Goal: Task Accomplishment & Management: Use online tool/utility

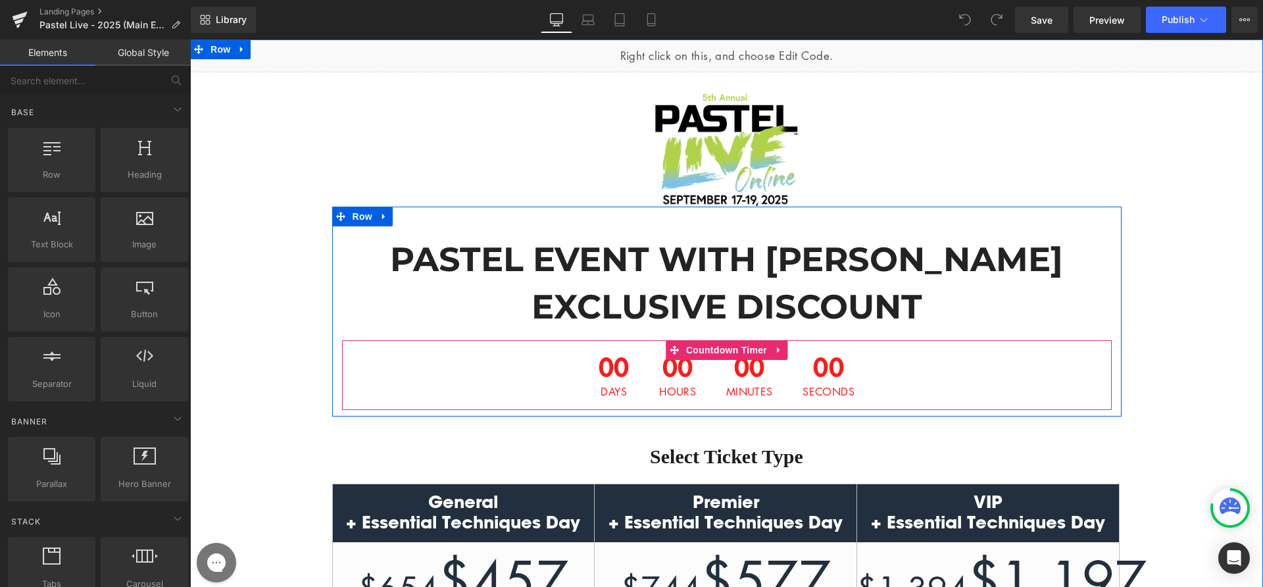
click at [599, 355] on span "00" at bounding box center [614, 369] width 31 height 33
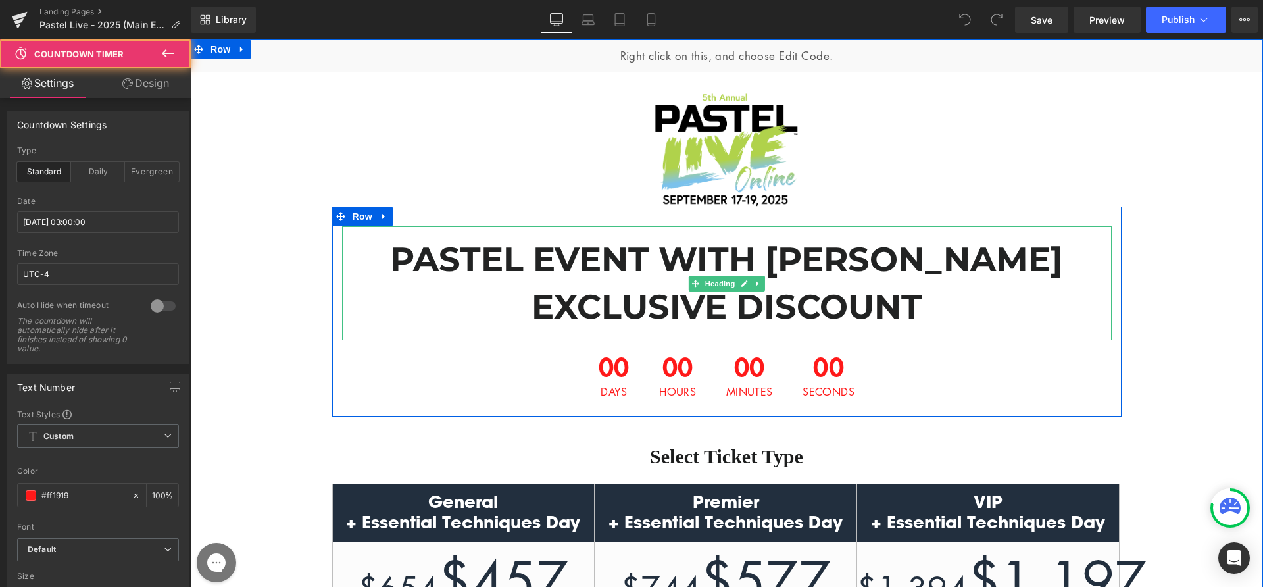
click at [587, 268] on b "PASTEL EVENT WITH [PERSON_NAME] EXCLUSIVE DISCOUNT" at bounding box center [726, 283] width 673 height 88
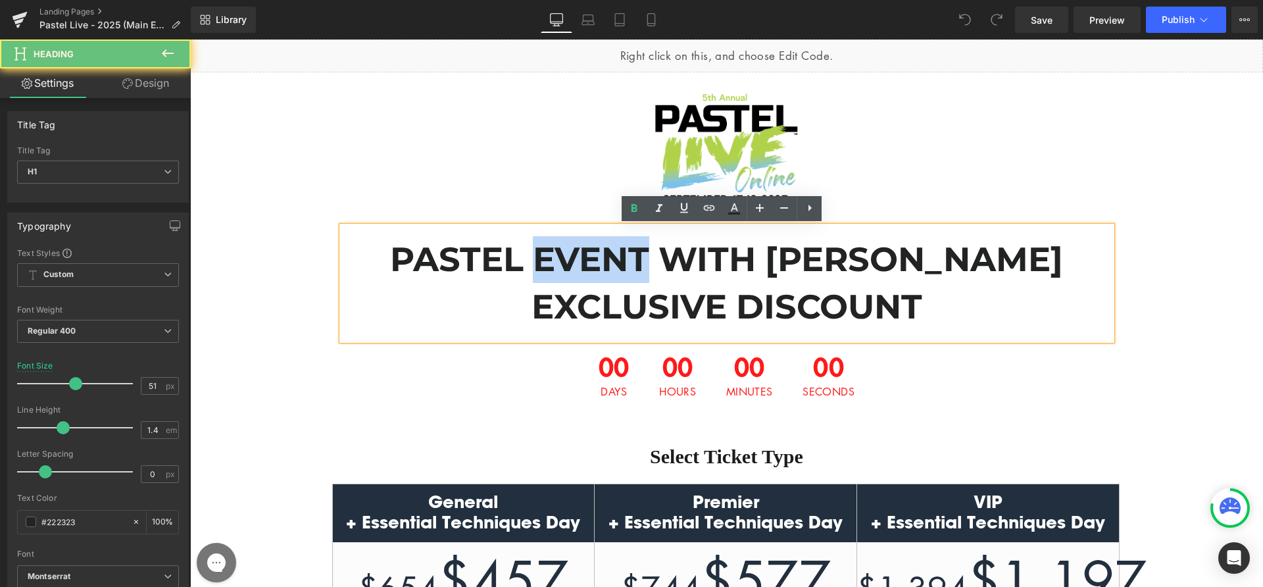
click at [587, 268] on b "PASTEL EVENT WITH [PERSON_NAME] EXCLUSIVE DISCOUNT" at bounding box center [726, 283] width 673 height 88
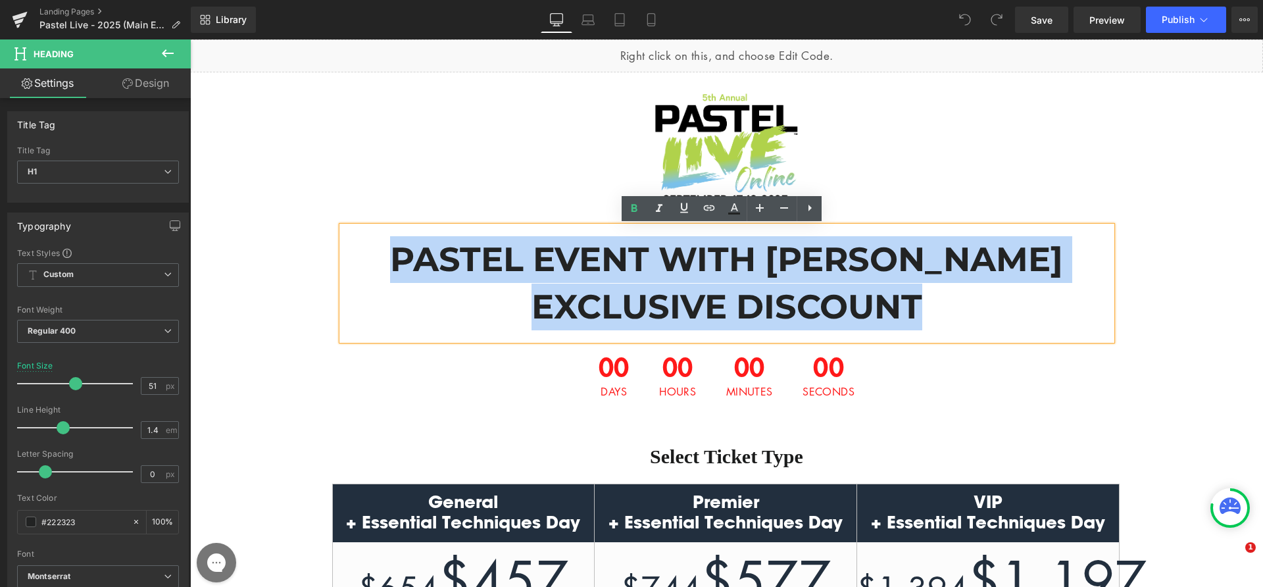
click at [587, 268] on b "PASTEL EVENT WITH [PERSON_NAME] EXCLUSIVE DISCOUNT" at bounding box center [726, 283] width 673 height 88
click at [594, 286] on b "PASTEL EVENT WITH [PERSON_NAME] EXCLUSIVE DISCOUNT" at bounding box center [726, 283] width 673 height 88
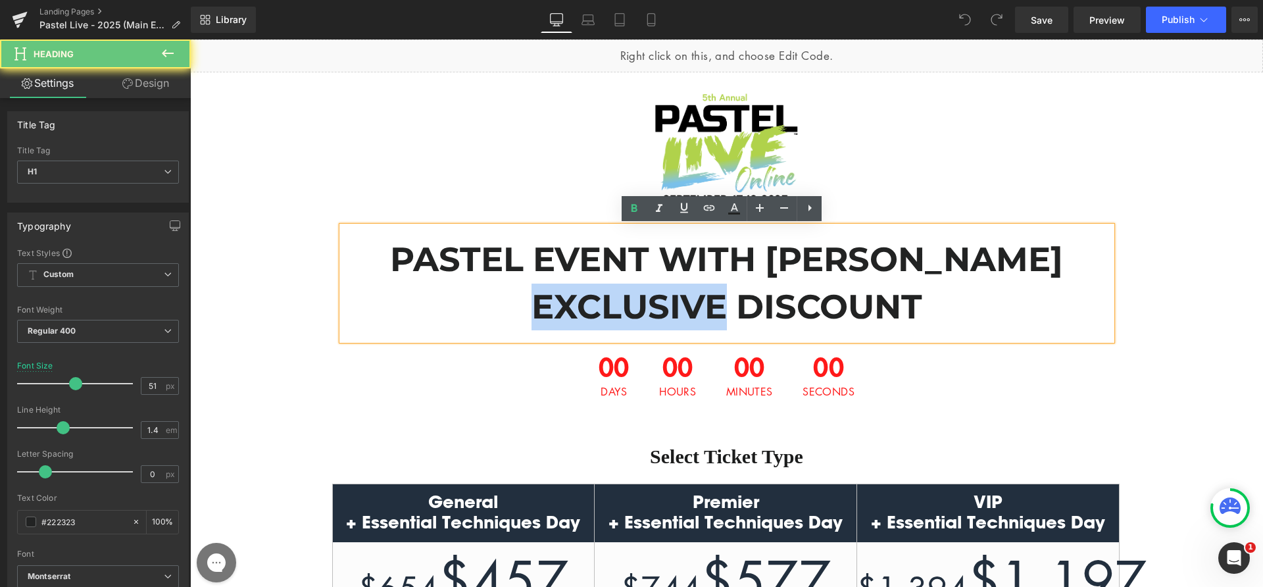
click at [594, 286] on b "PASTEL EVENT WITH [PERSON_NAME] EXCLUSIVE DISCOUNT" at bounding box center [726, 283] width 673 height 88
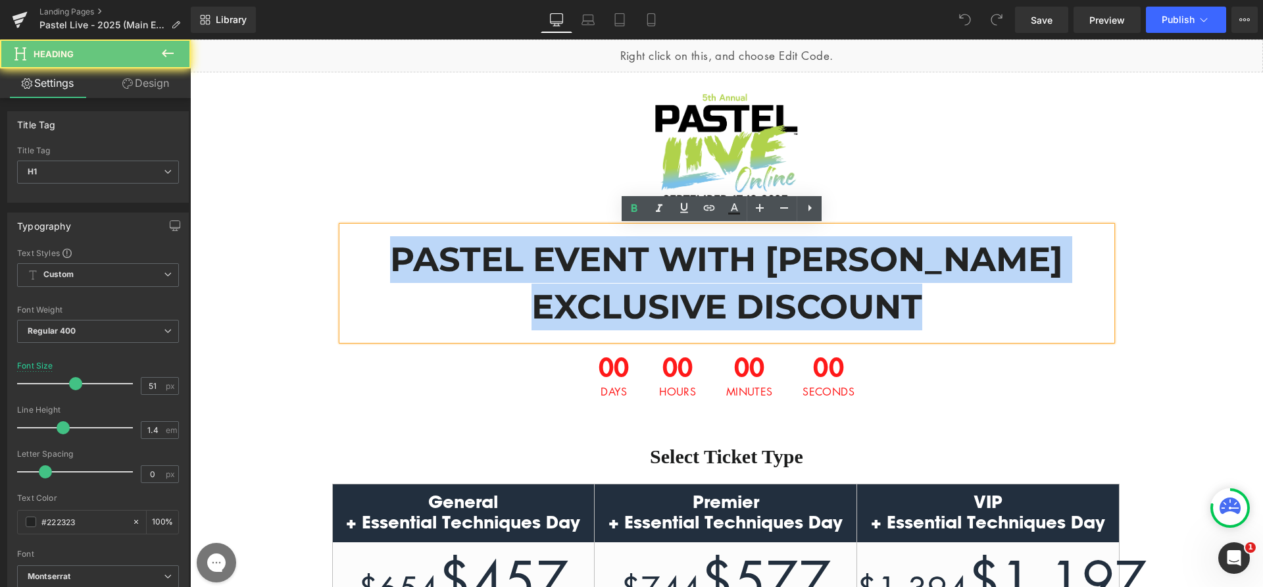
click at [594, 286] on b "PASTEL EVENT WITH [PERSON_NAME] EXCLUSIVE DISCOUNT" at bounding box center [726, 283] width 673 height 88
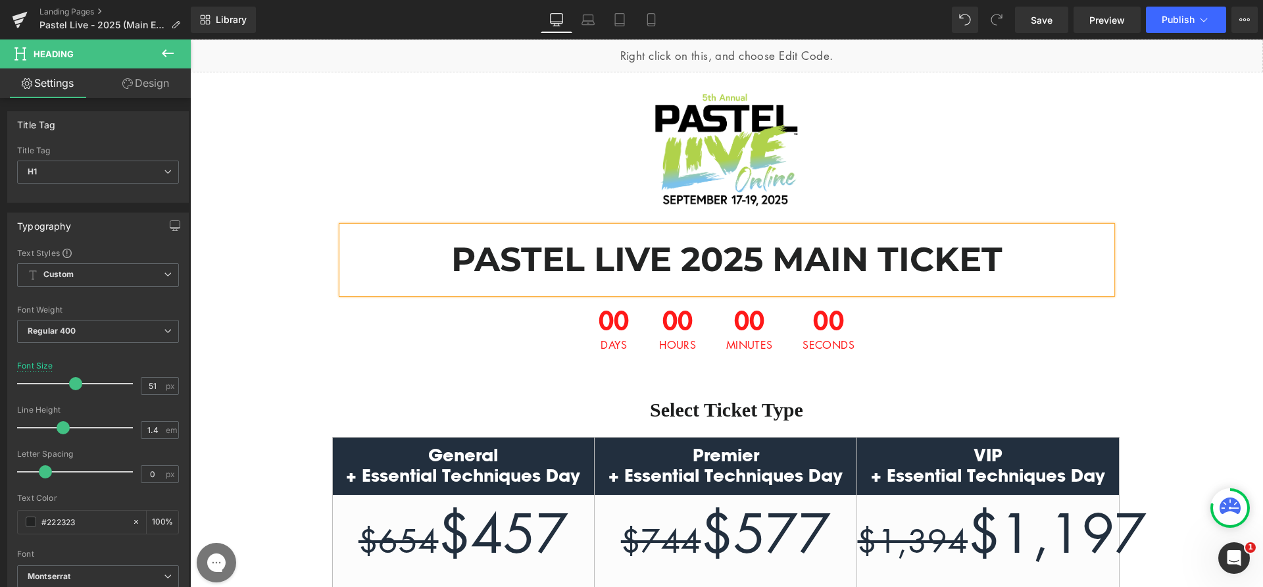
click at [1126, 288] on div "Image PASTEL LIVE 2025 MAIN TICKET Heading 00 Days 00 Hours 00 Minutes 00 Secon…" at bounding box center [726, 524] width 1073 height 871
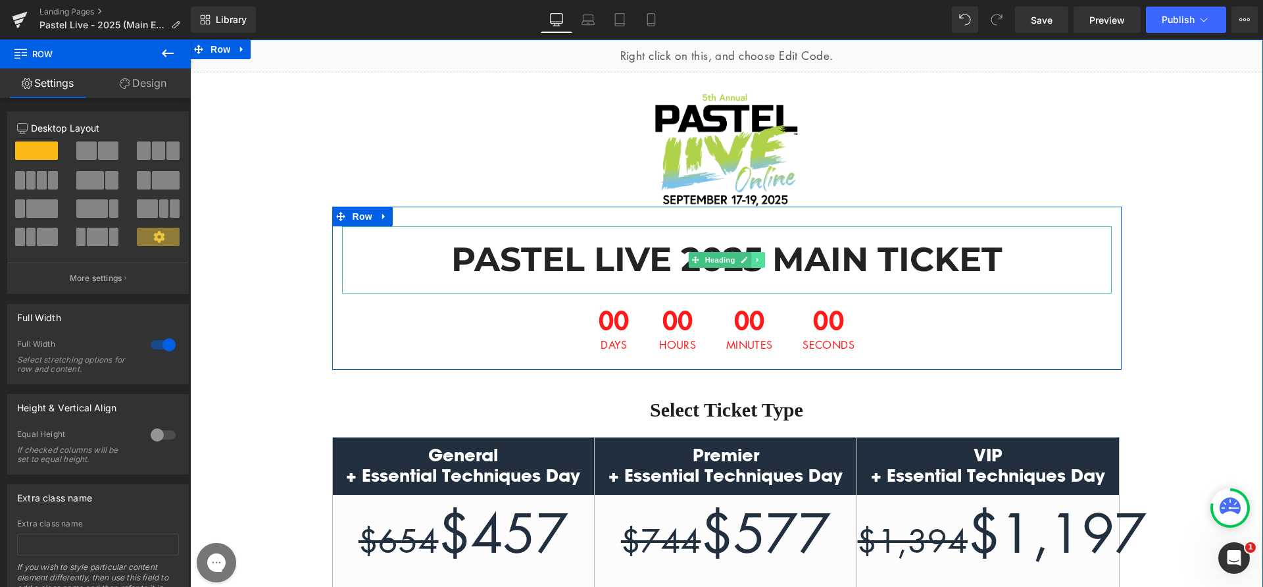
click at [755, 259] on icon at bounding box center [758, 260] width 7 height 8
click at [748, 261] on icon at bounding box center [750, 260] width 7 height 8
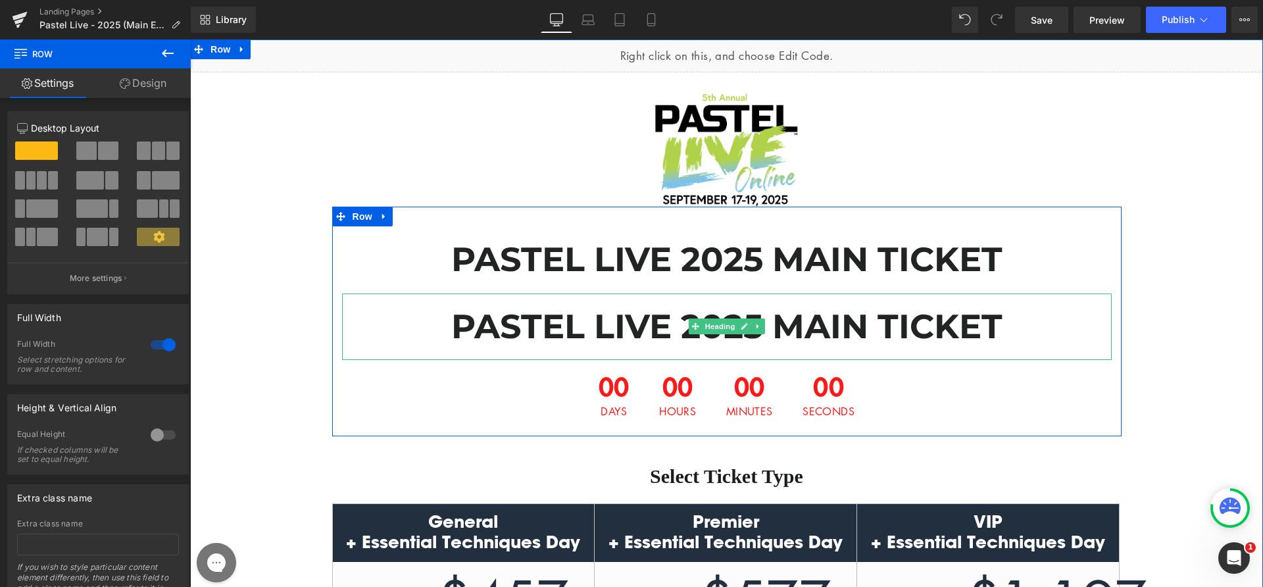
click at [597, 330] on b "PASTEL LIVE 2025 MAIN TICKET" at bounding box center [726, 326] width 551 height 41
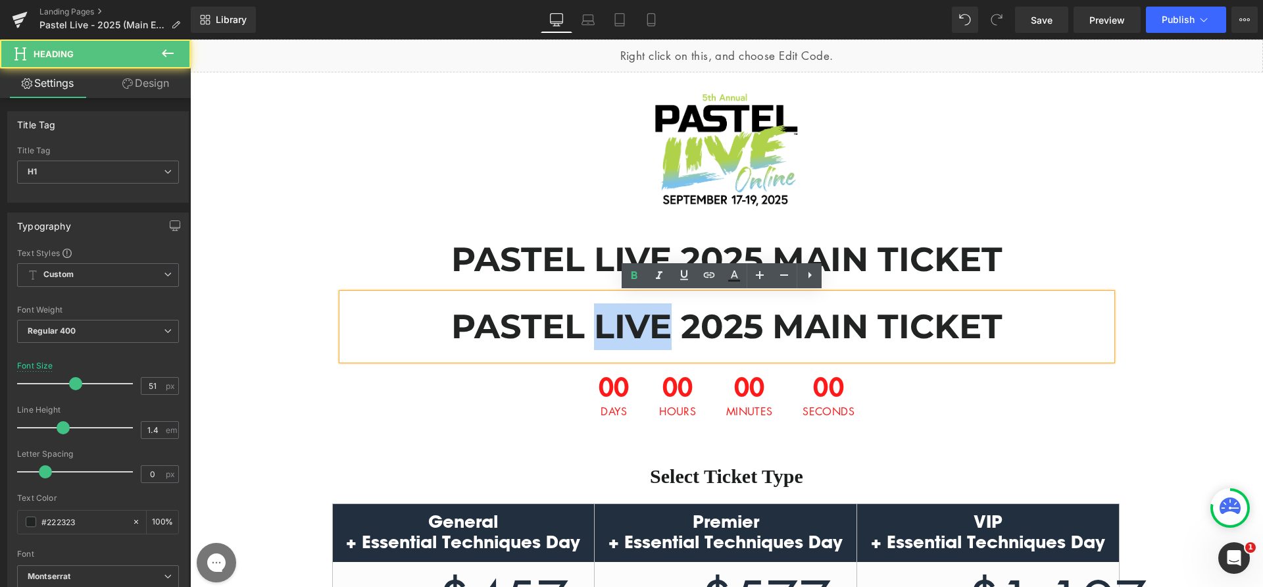
click at [597, 330] on b "PASTEL LIVE 2025 MAIN TICKET" at bounding box center [726, 326] width 551 height 41
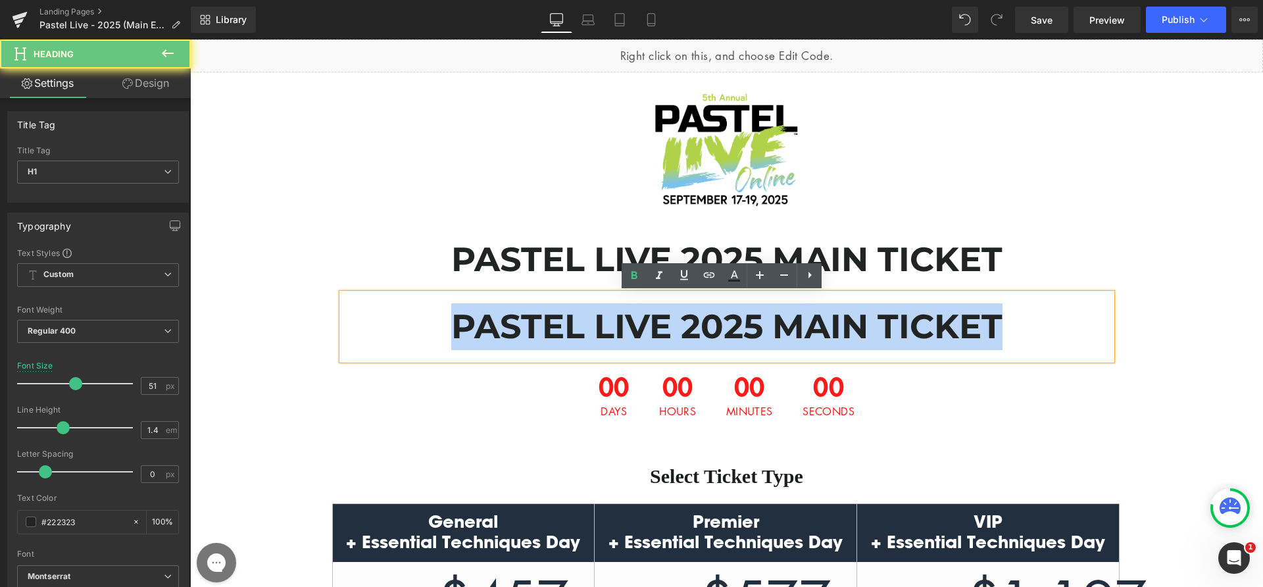
click at [597, 330] on b "PASTEL LIVE 2025 MAIN TICKET" at bounding box center [726, 326] width 551 height 41
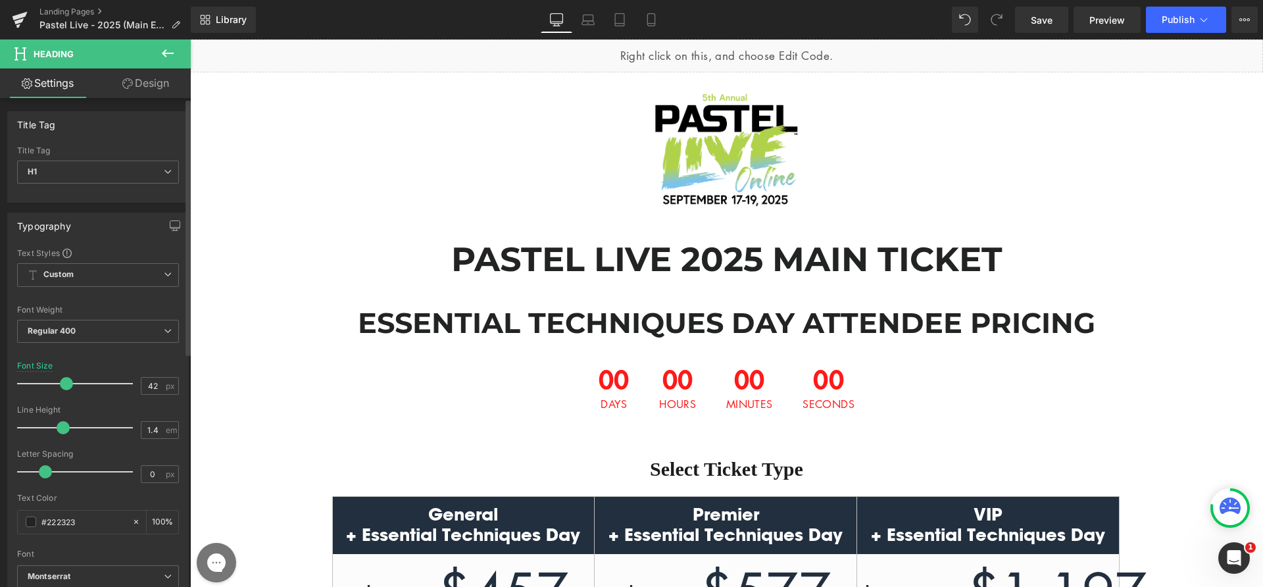
type input "41"
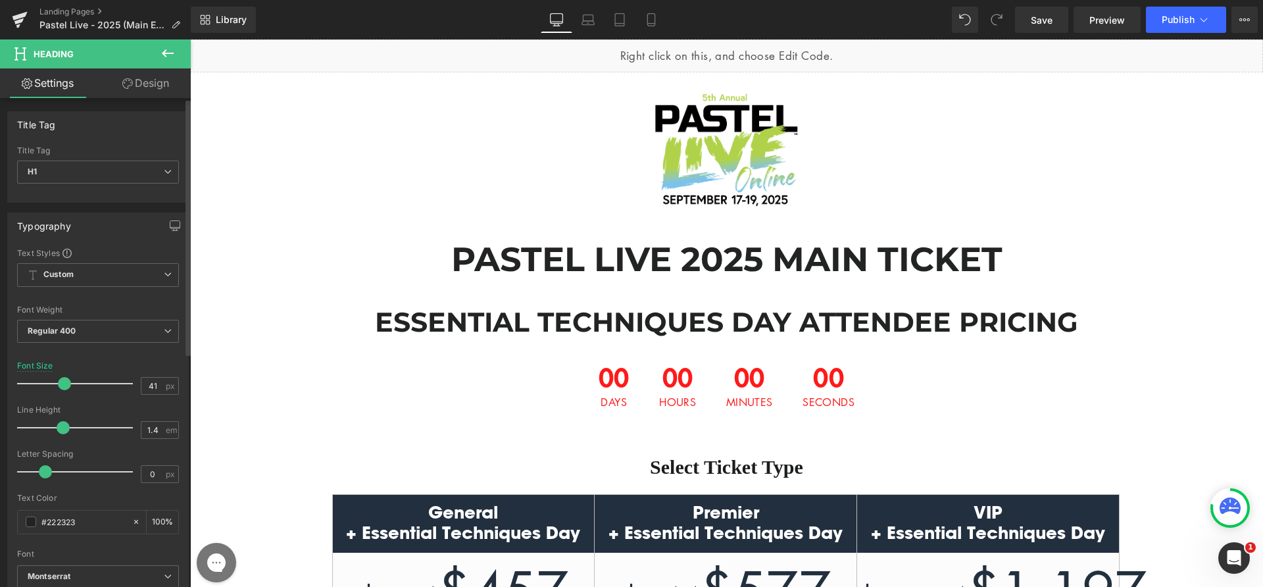
drag, startPoint x: 74, startPoint y: 380, endPoint x: 64, endPoint y: 380, distance: 10.5
click at [64, 380] on span at bounding box center [64, 383] width 13 height 13
click at [135, 87] on link "Design" at bounding box center [145, 83] width 95 height 30
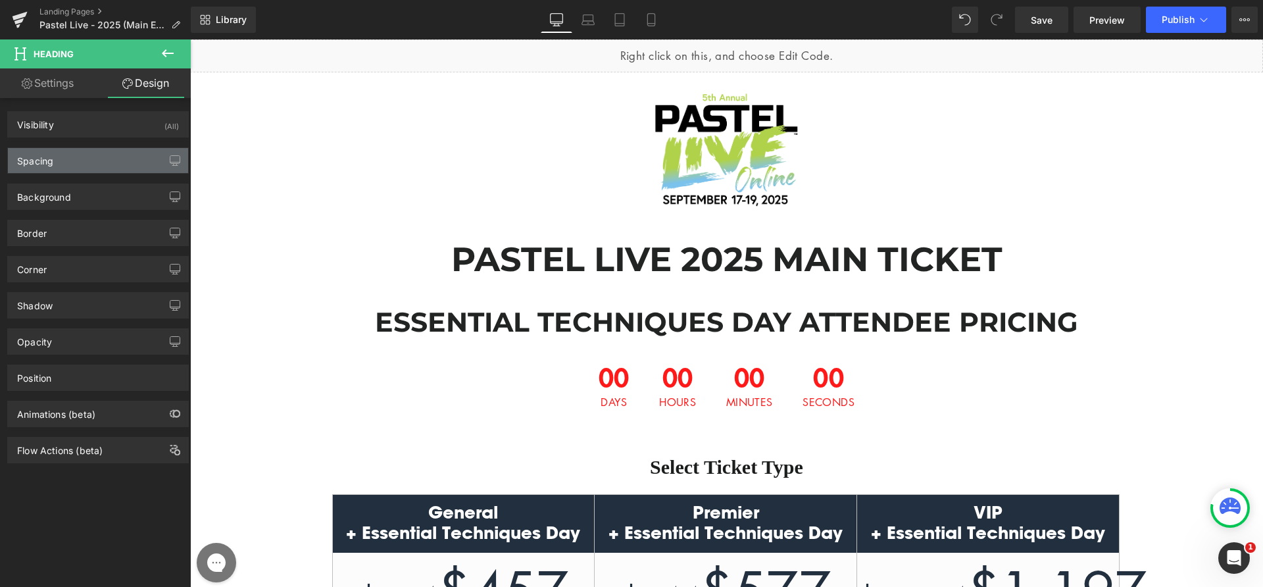
click at [124, 148] on div "Spacing" at bounding box center [98, 160] width 180 height 25
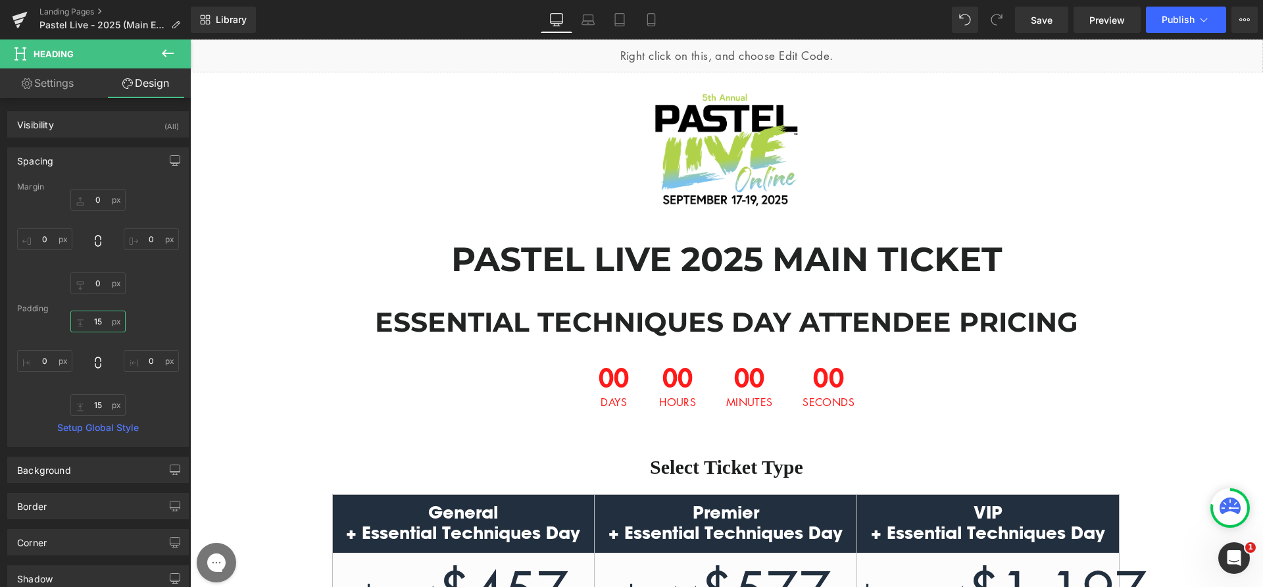
click at [95, 328] on input "15" at bounding box center [97, 322] width 55 height 22
type input "5"
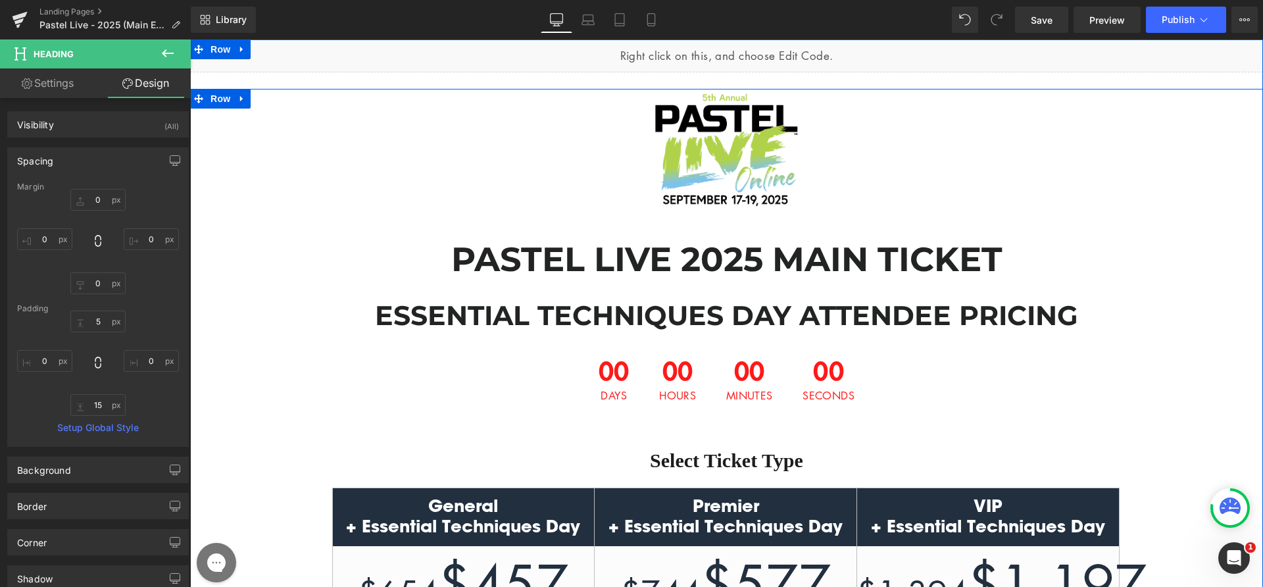
click at [289, 331] on div "Image PASTEL LIVE 2025 MAIN TICKET Heading ESSENTIAL TECHNIQUES DAY ATTENDEE PR…" at bounding box center [726, 550] width 1073 height 922
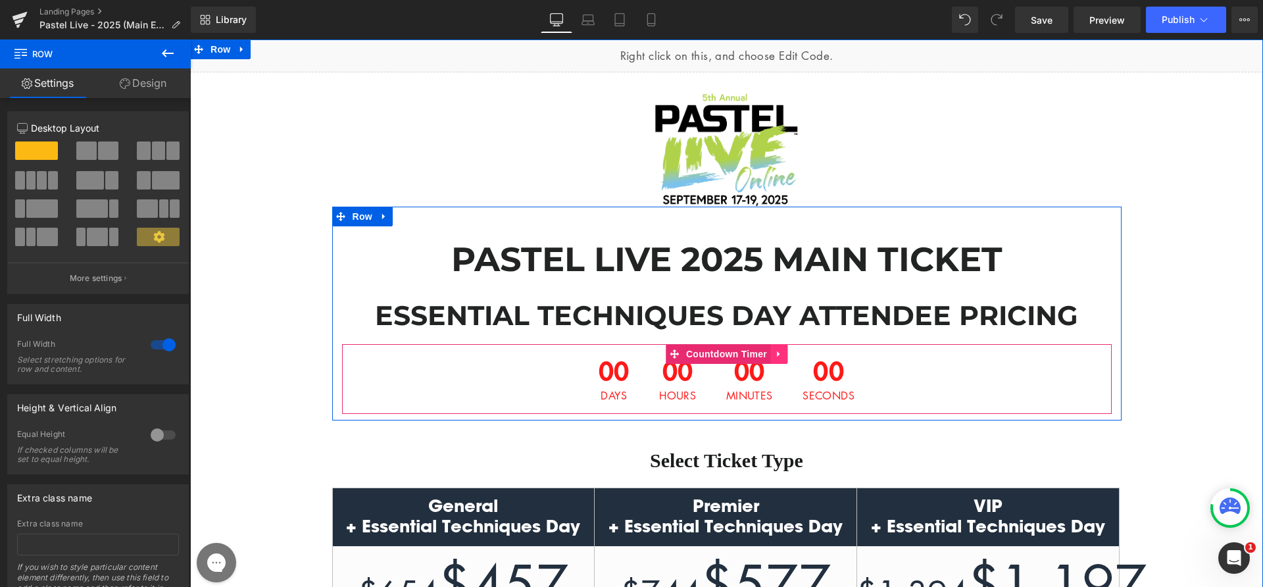
click at [774, 358] on icon at bounding box center [778, 354] width 9 height 10
click at [779, 355] on link at bounding box center [787, 354] width 17 height 20
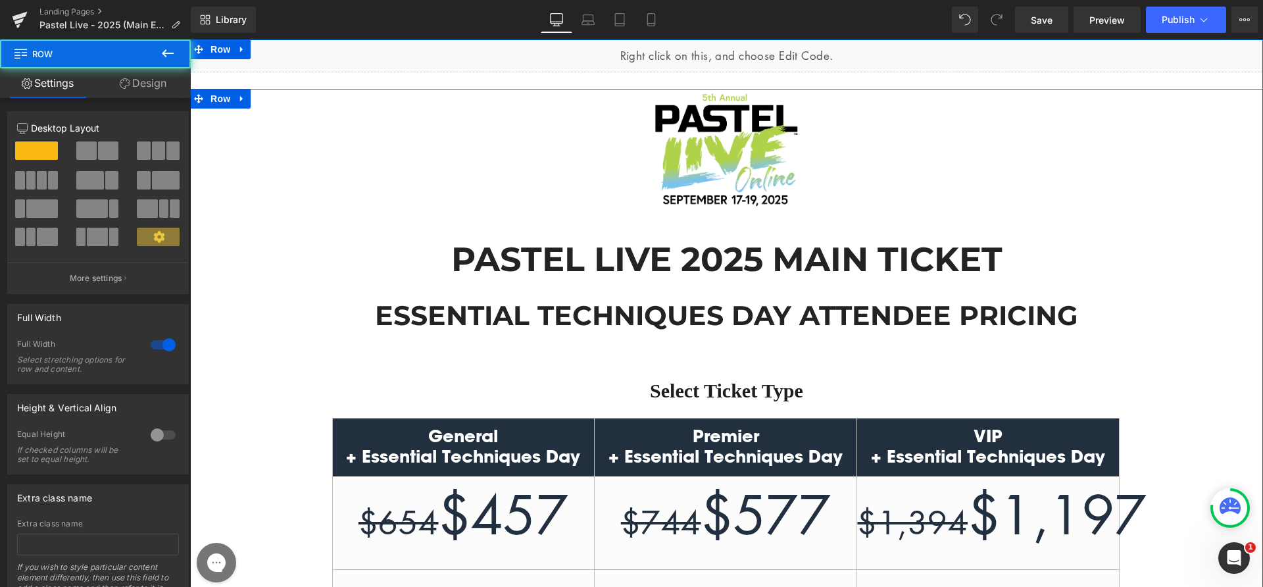
click at [1224, 228] on div "Image PASTEL LIVE 2025 MAIN TICKET Heading ESSENTIAL TECHNIQUES DAY ATTENDEE PR…" at bounding box center [726, 515] width 1073 height 852
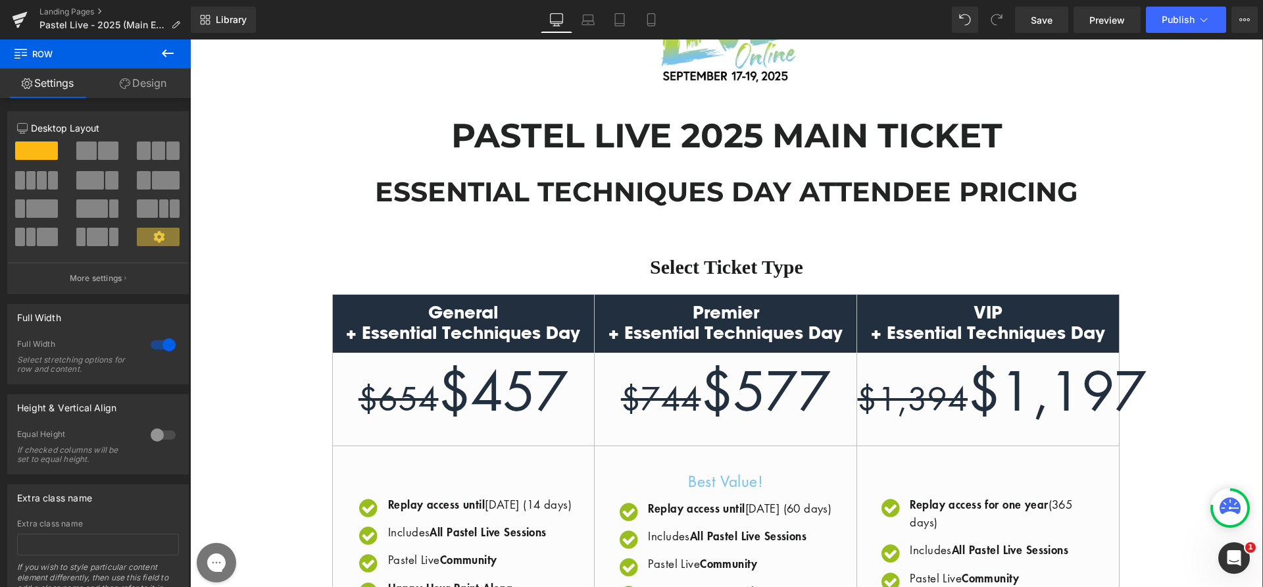
scroll to position [123, 0]
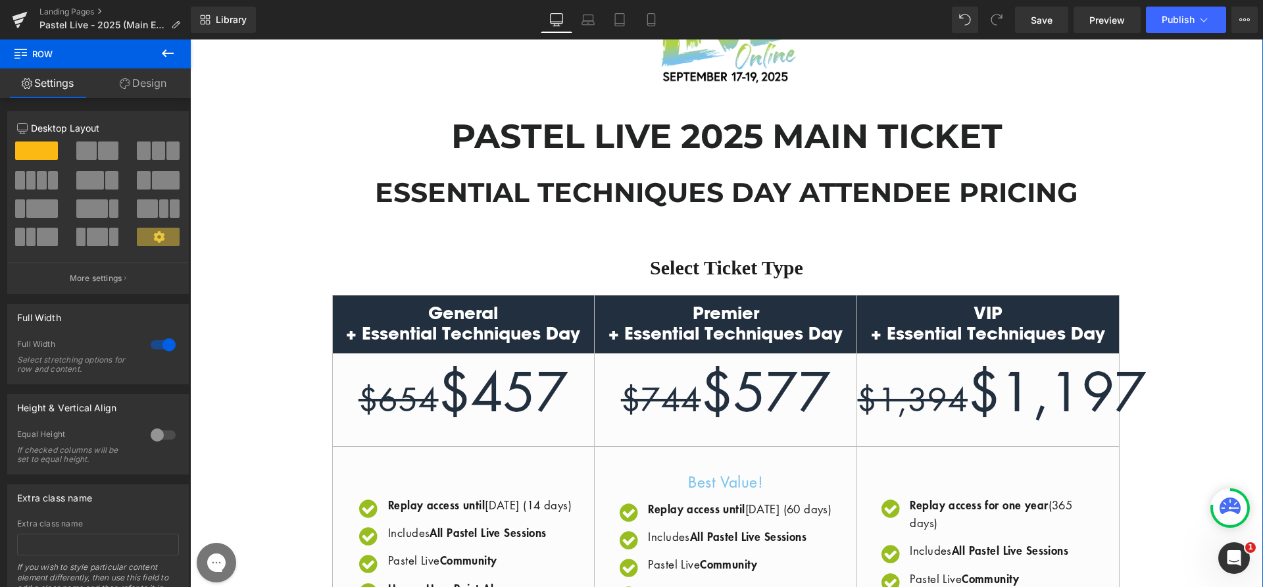
click at [480, 311] on h2 "General + Essential Techniques Day" at bounding box center [464, 324] width 262 height 44
click at [711, 307] on span "Pricing" at bounding box center [726, 305] width 39 height 20
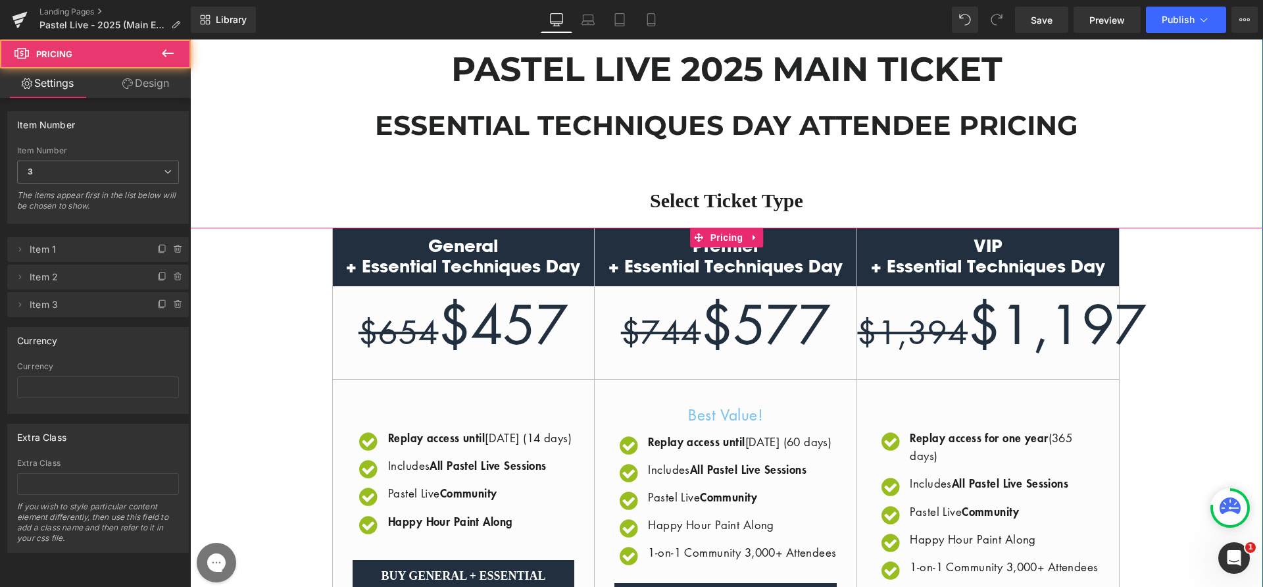
scroll to position [244, 0]
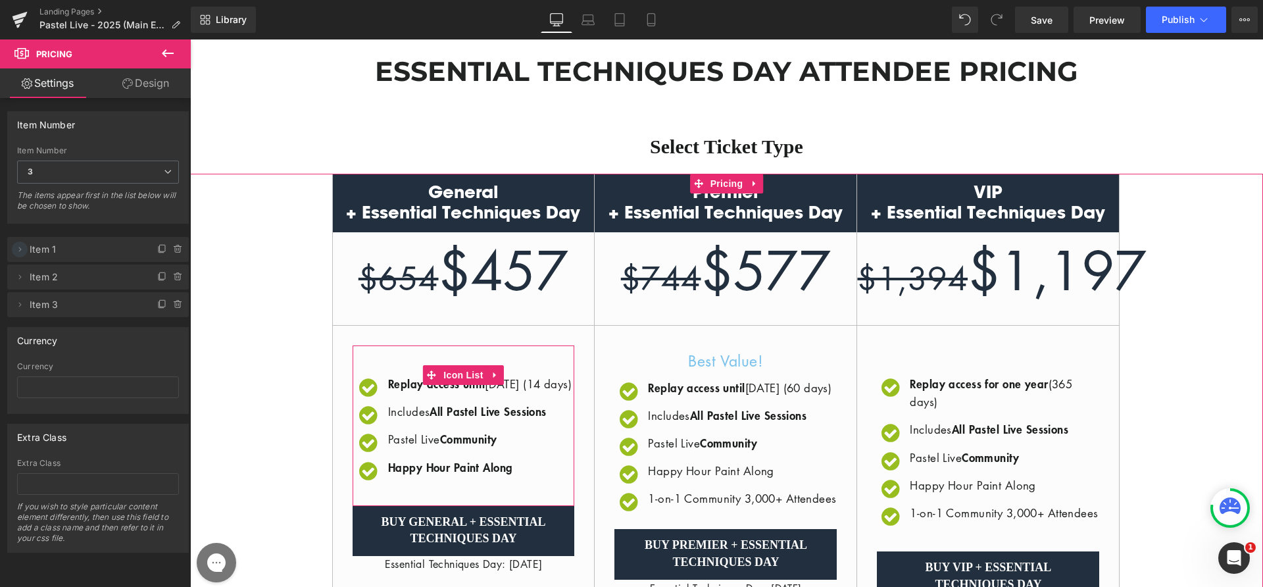
click at [24, 248] on icon at bounding box center [19, 249] width 11 height 11
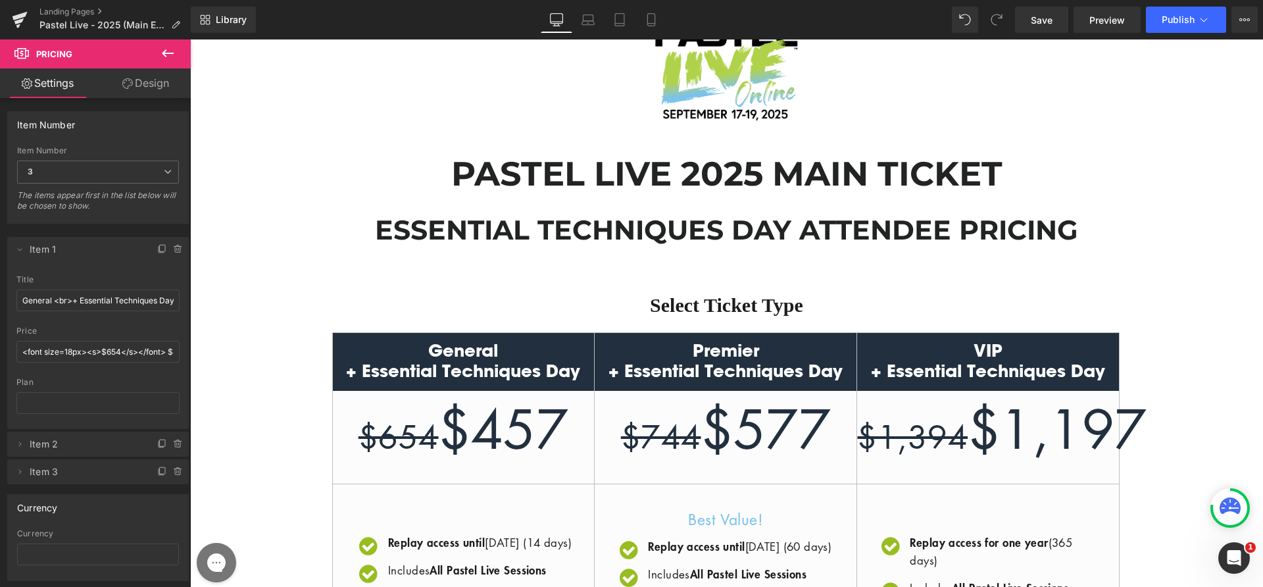
scroll to position [0, 0]
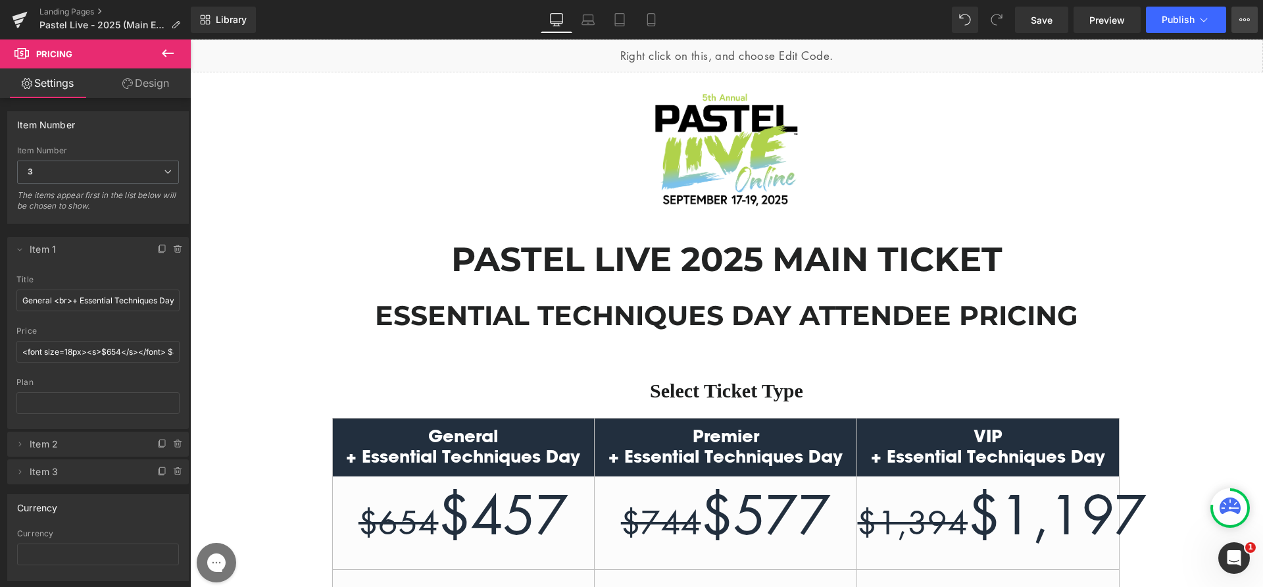
click at [1257, 20] on button "View Live Page View with current Template Save Template to Library Schedule Pub…" at bounding box center [1245, 20] width 26 height 26
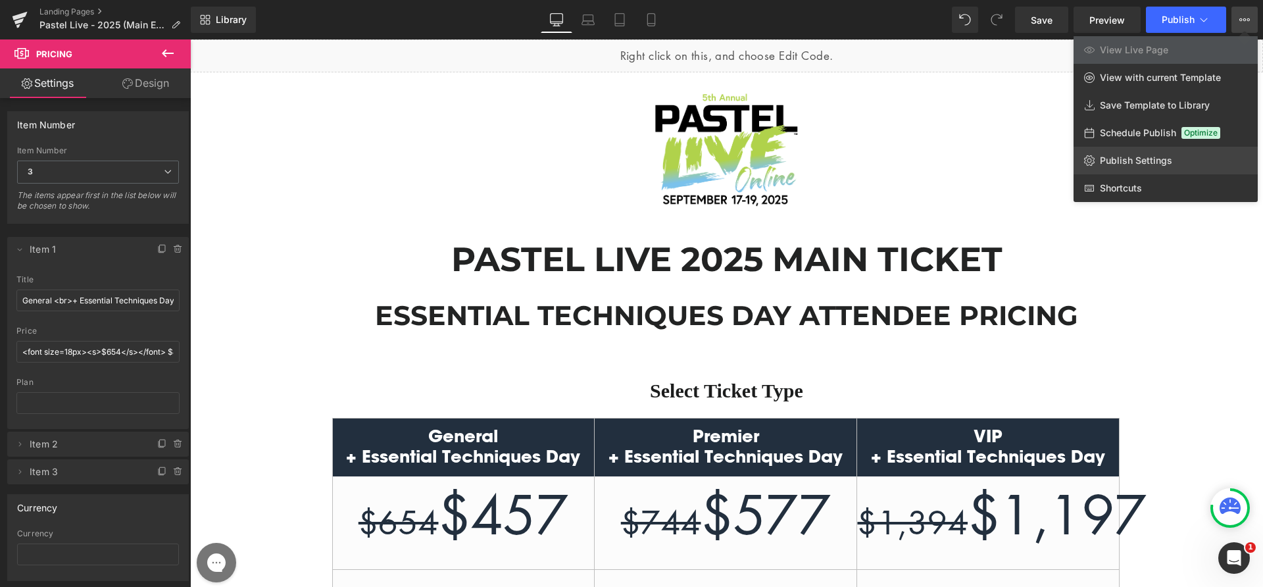
click at [1142, 162] on span "Publish Settings" at bounding box center [1136, 161] width 72 height 12
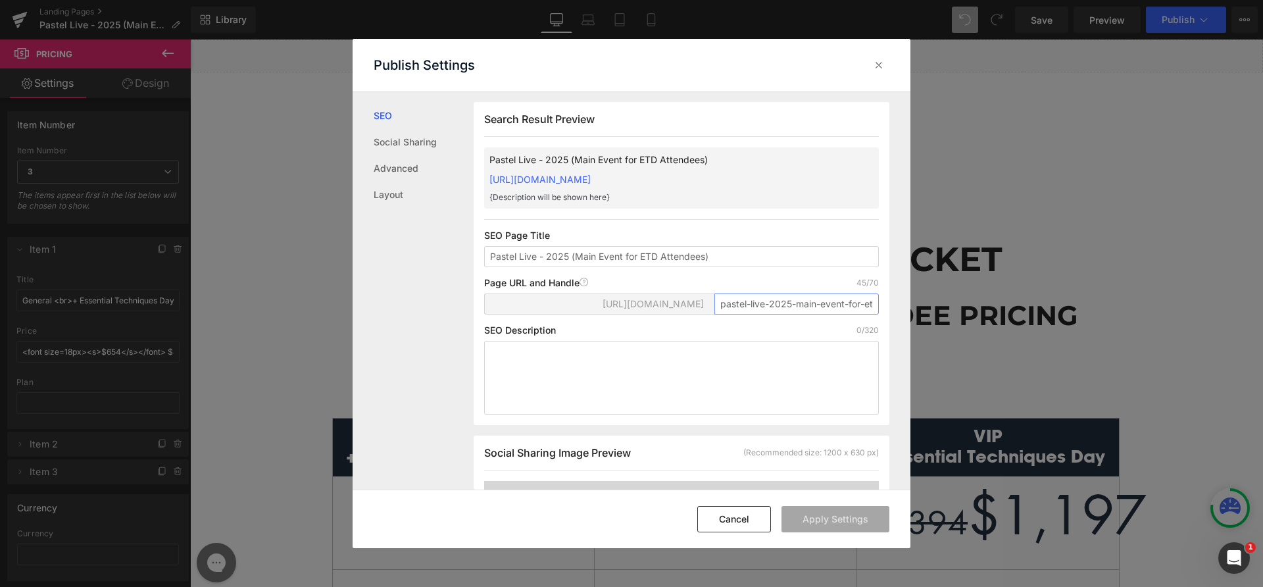
scroll to position [0, 57]
drag, startPoint x: 794, startPoint y: 322, endPoint x: 868, endPoint y: 324, distance: 73.7
click at [868, 315] on input "pastel-live-2025-main-event-for-etd-attendees" at bounding box center [797, 303] width 164 height 21
click at [863, 315] on input "pastel-live-2025-main-event-for-etd-attendees" at bounding box center [797, 303] width 164 height 21
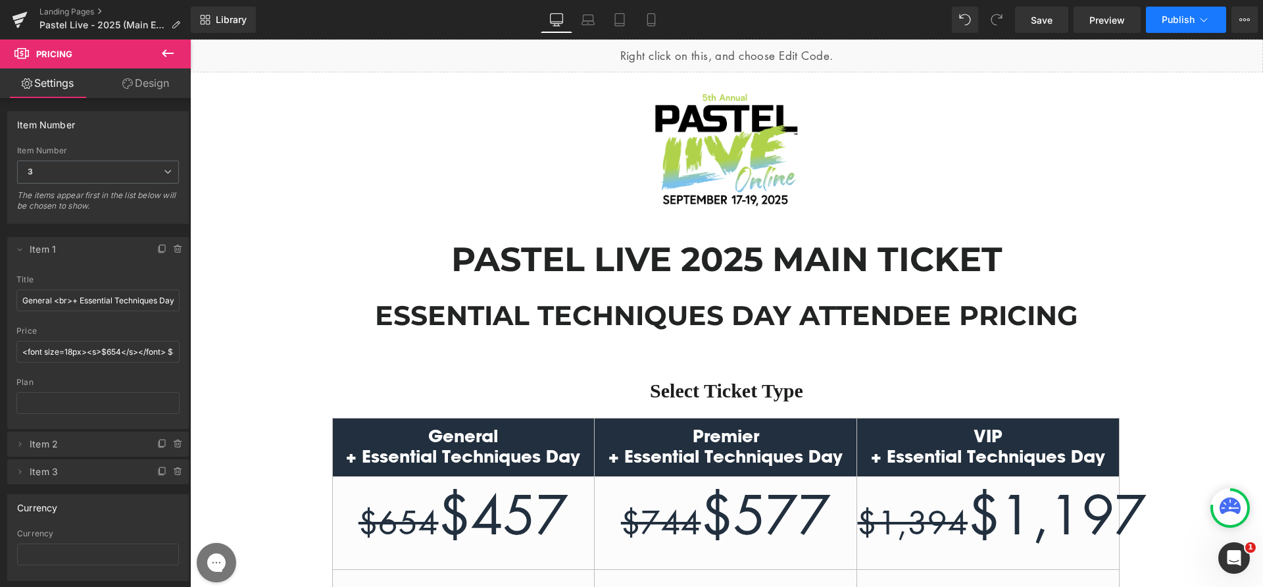
click at [1180, 26] on button "Publish" at bounding box center [1186, 20] width 80 height 26
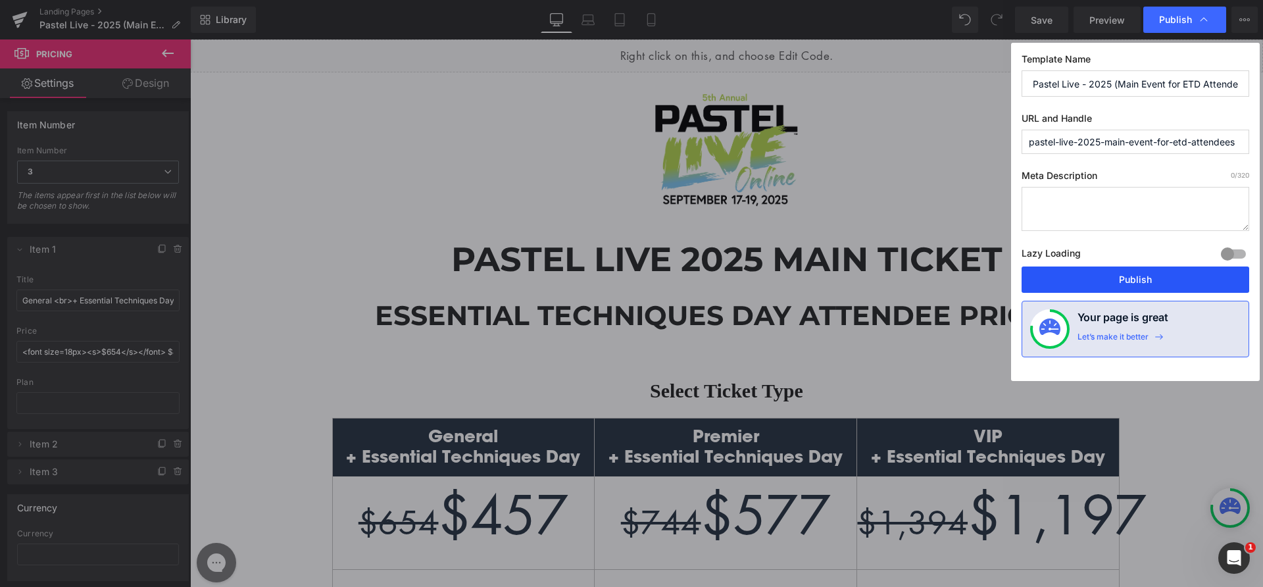
click at [1102, 278] on button "Publish" at bounding box center [1136, 279] width 228 height 26
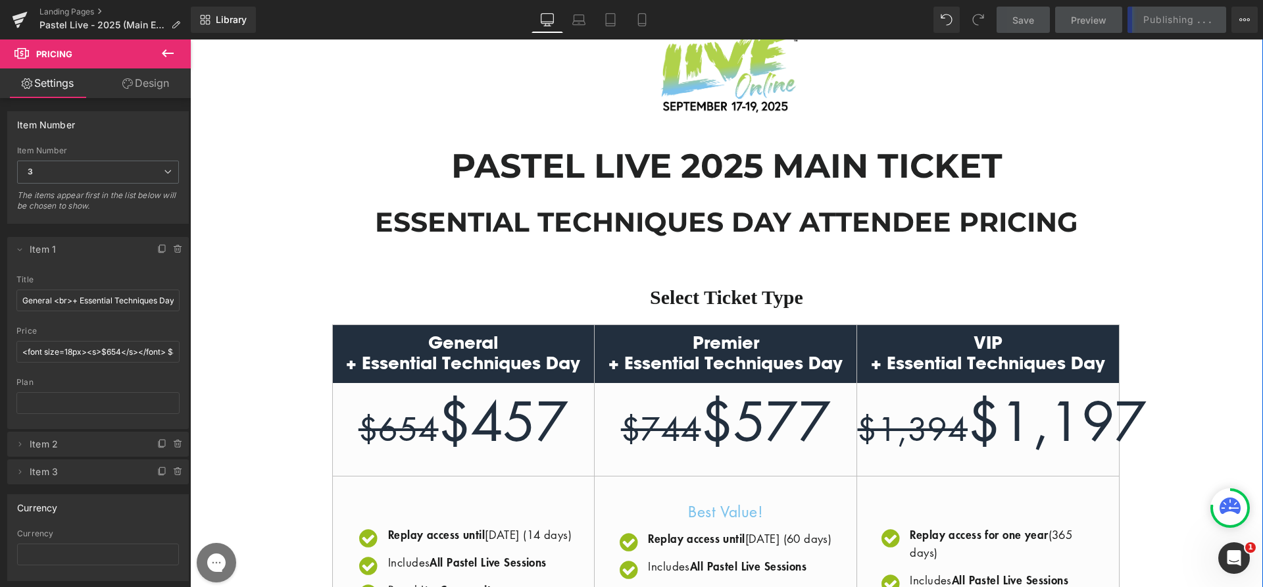
scroll to position [97, 0]
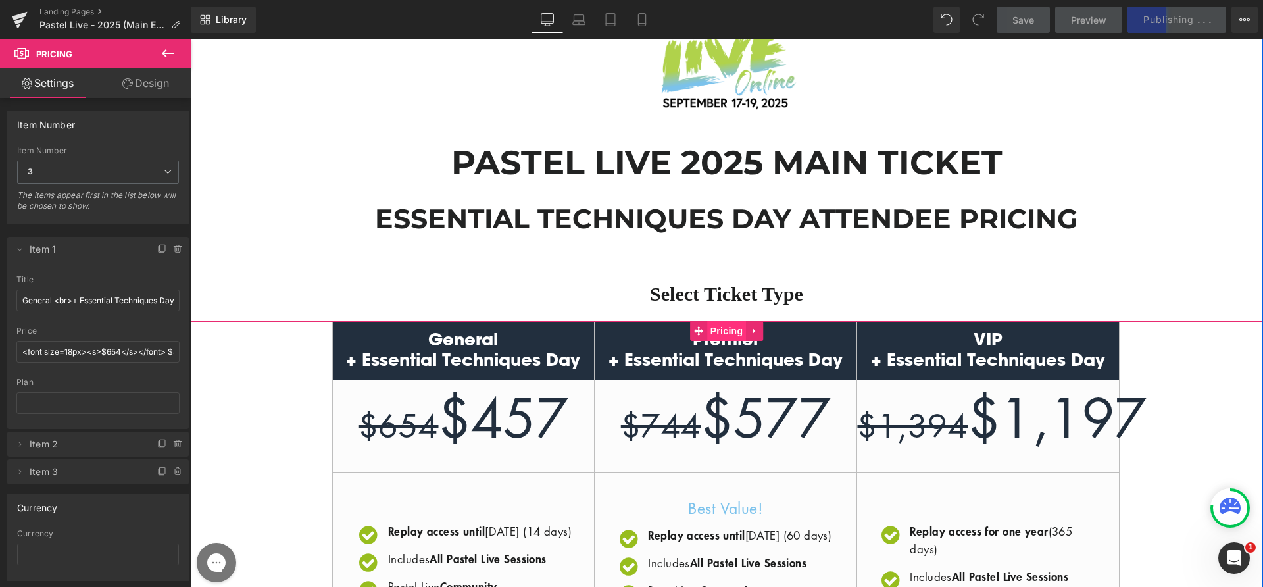
click at [715, 330] on span "Pricing" at bounding box center [726, 331] width 39 height 20
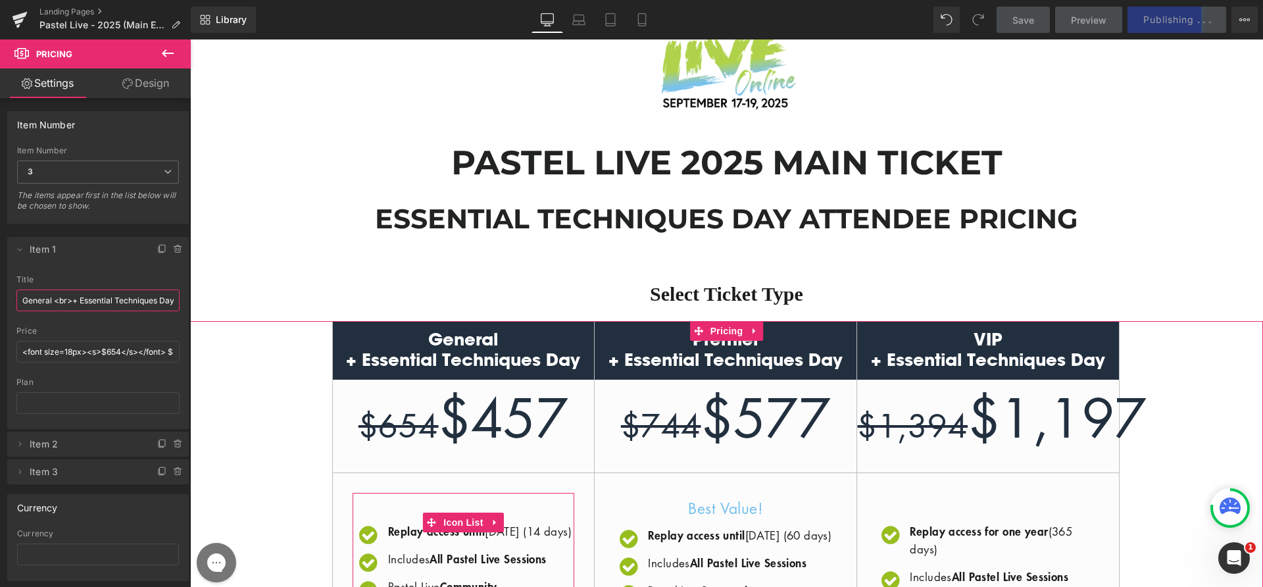
click at [79, 301] on input "General <br>+ Essential Techniques Day</br>" at bounding box center [97, 301] width 163 height 22
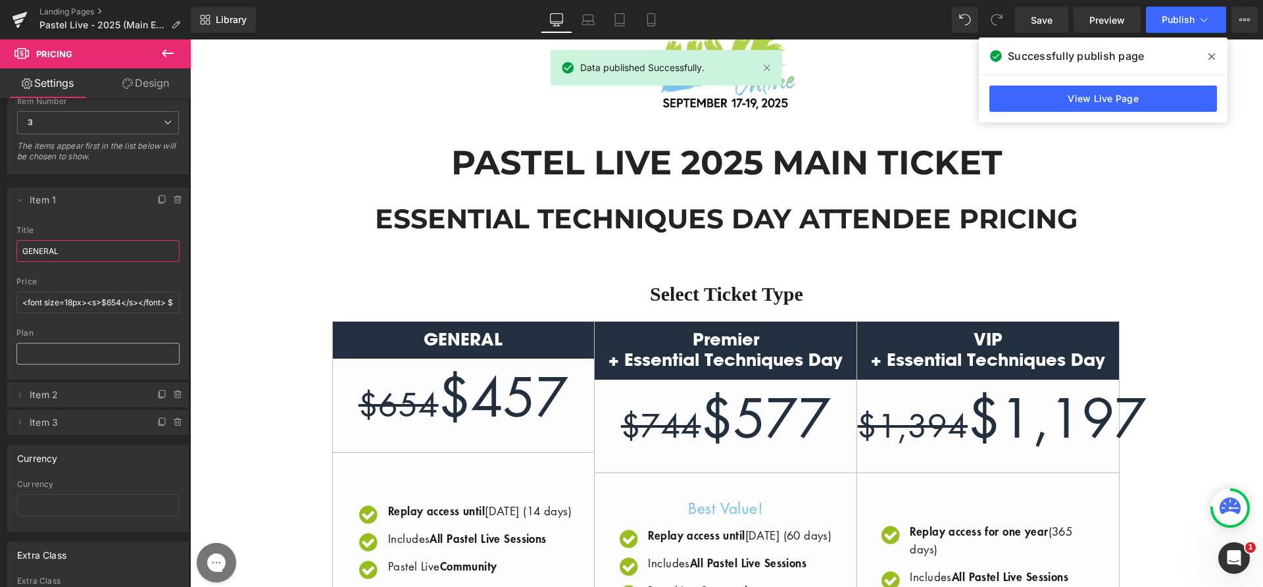
scroll to position [109, 0]
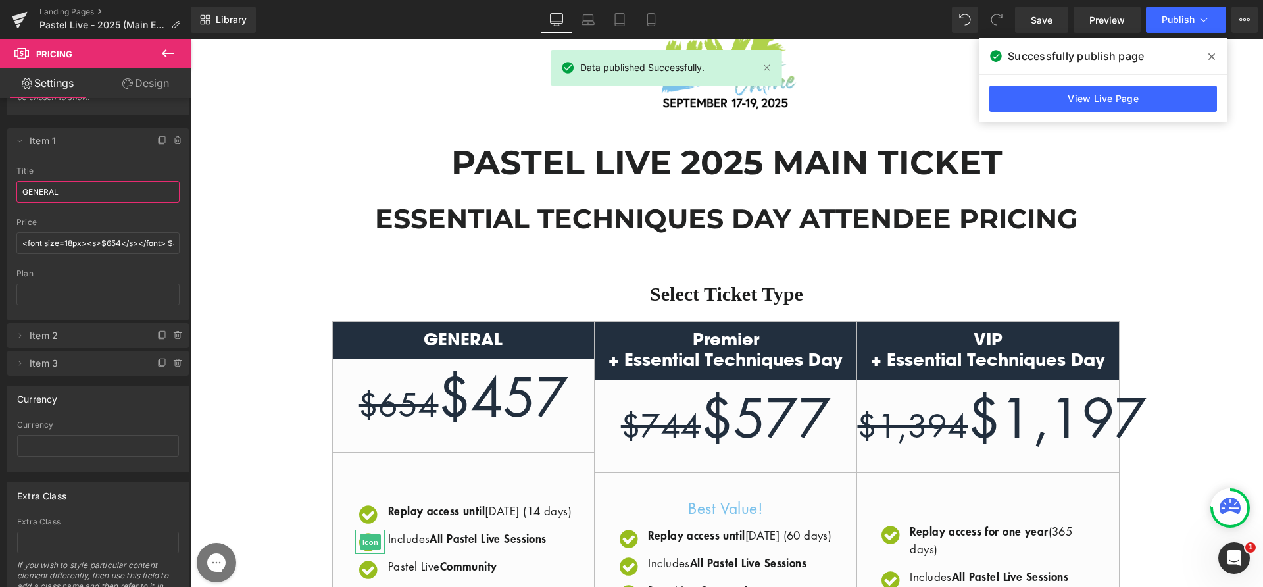
type input "GENERAL"
click at [16, 329] on span at bounding box center [20, 336] width 16 height 16
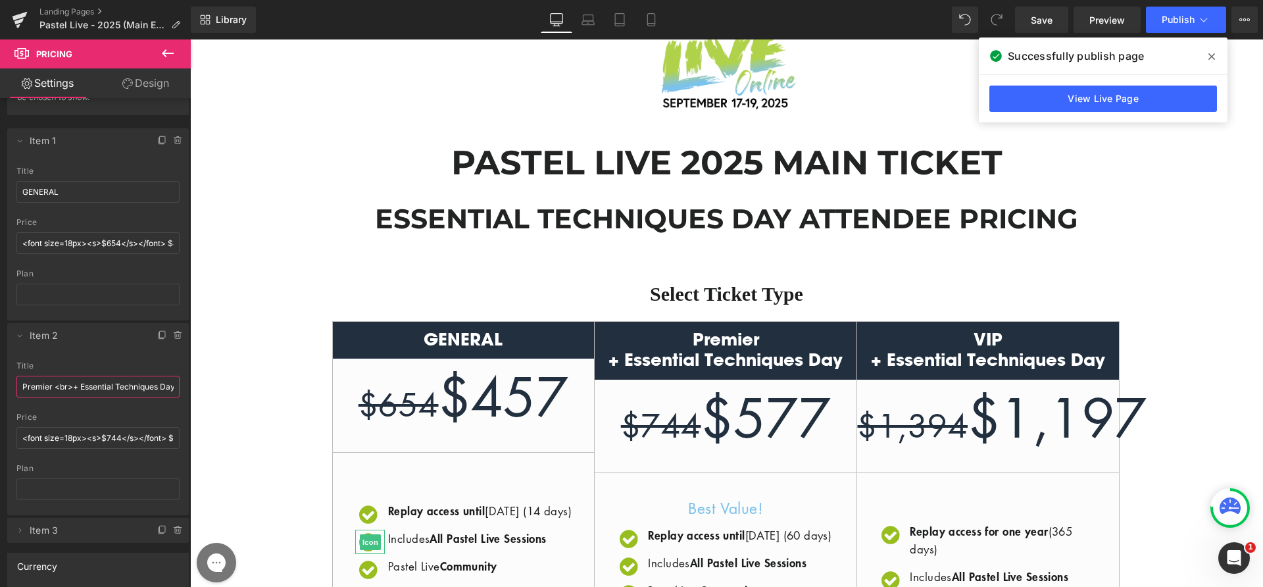
scroll to position [0, 27]
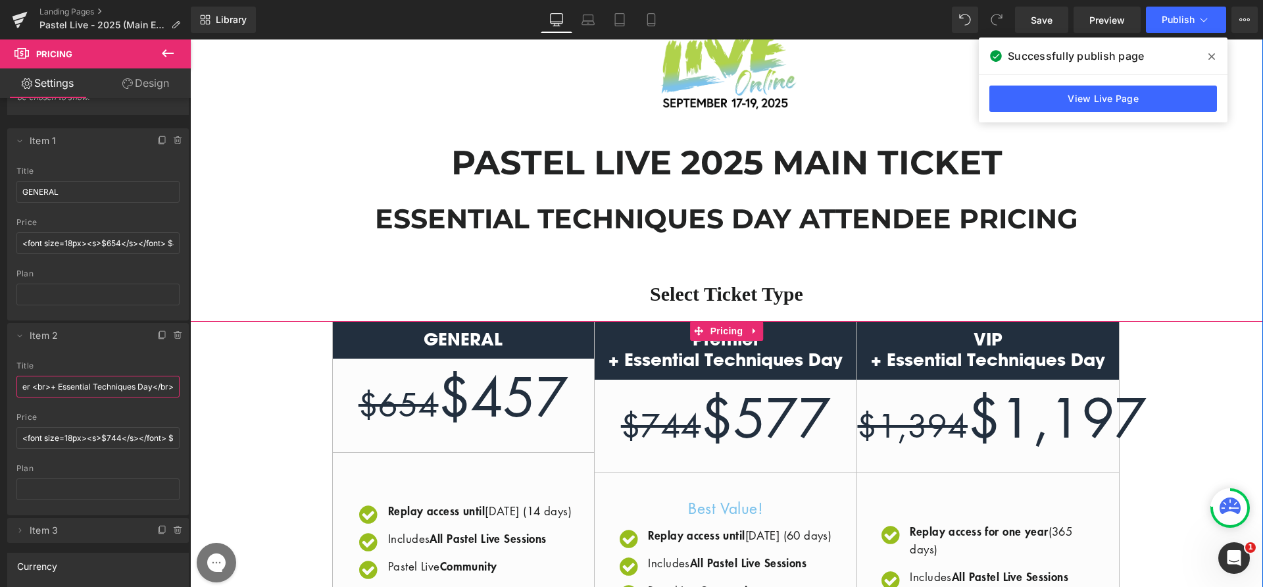
drag, startPoint x: 241, startPoint y: 427, endPoint x: 250, endPoint y: 396, distance: 32.3
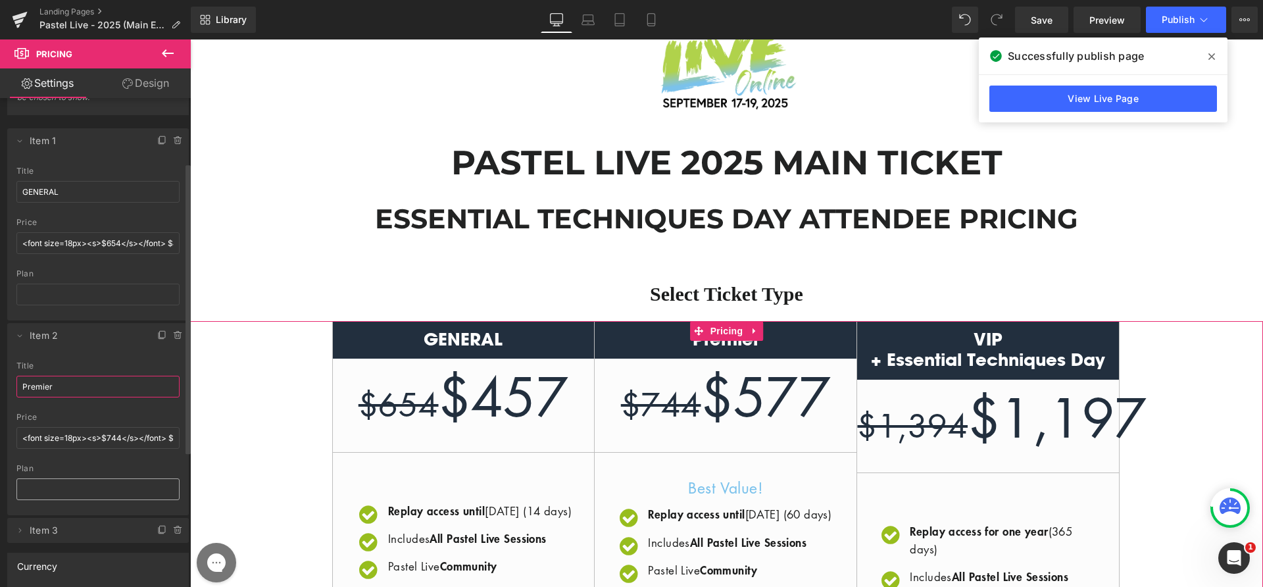
type input "Premier"
click at [22, 526] on icon at bounding box center [19, 530] width 11 height 11
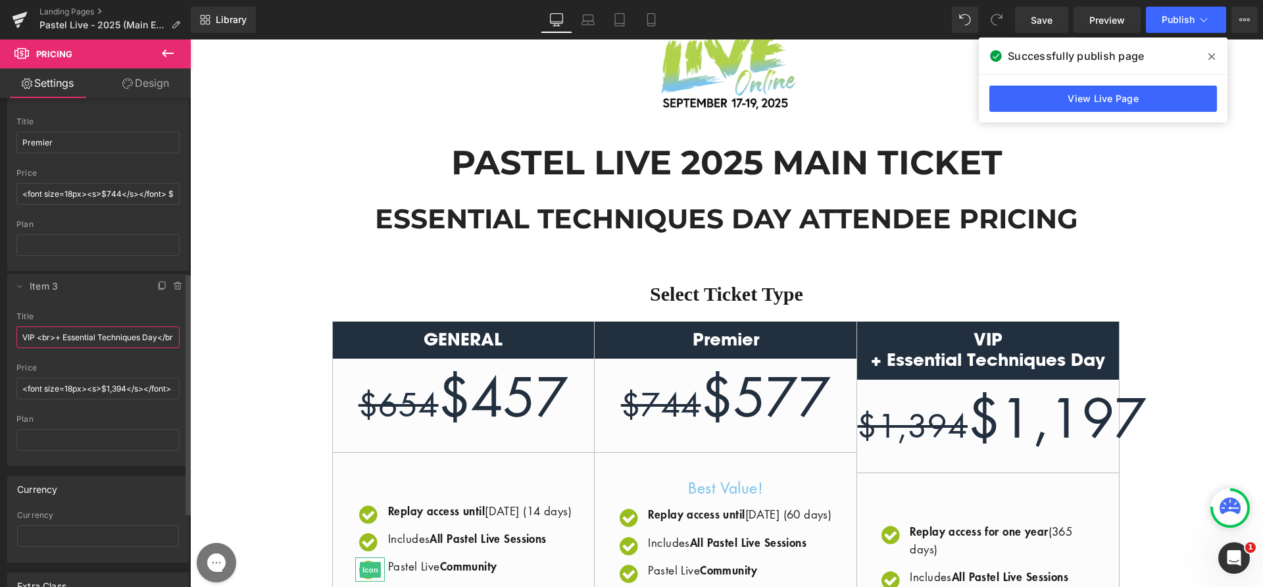
scroll to position [0, 11]
drag, startPoint x: 43, startPoint y: 338, endPoint x: 182, endPoint y: 341, distance: 139.5
click at [182, 341] on div "VIP <br>+ Essential Techniques Day</br> title VIP <br>+ Essential Techniques Da…" at bounding box center [98, 389] width 182 height 154
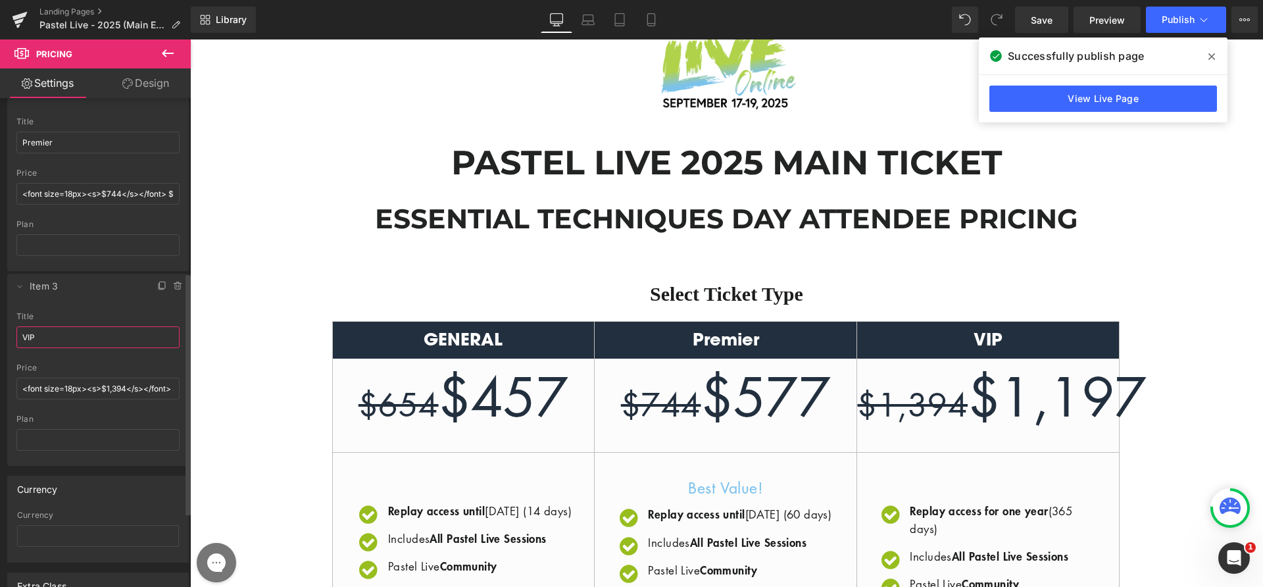
type input "VIP"
click at [125, 315] on div "title" at bounding box center [97, 316] width 163 height 9
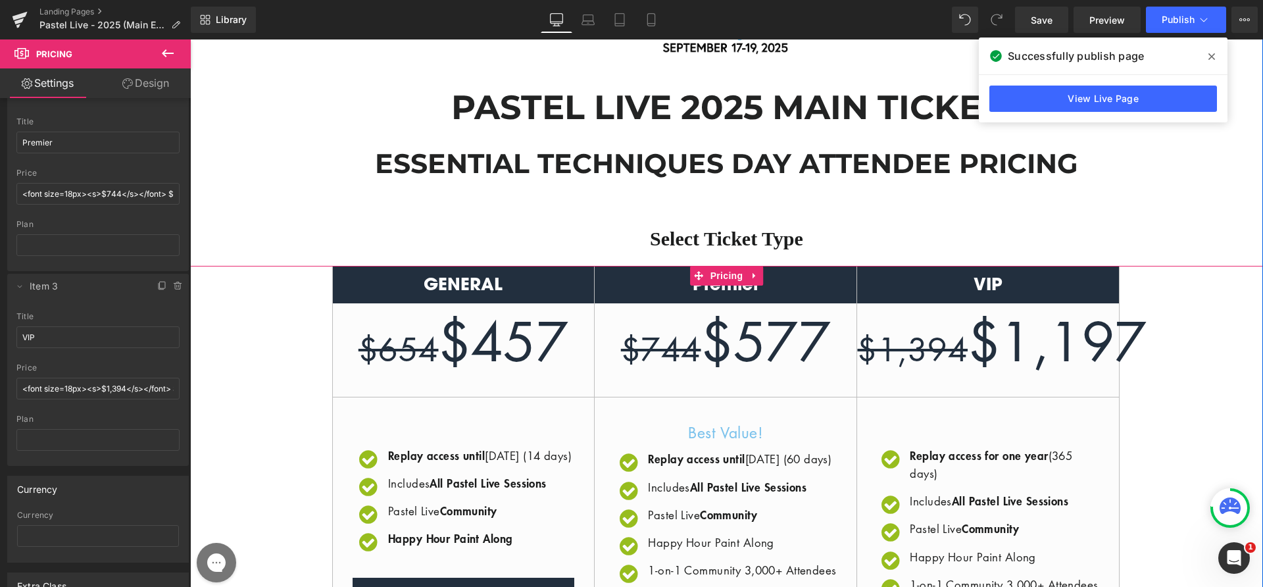
scroll to position [218, 0]
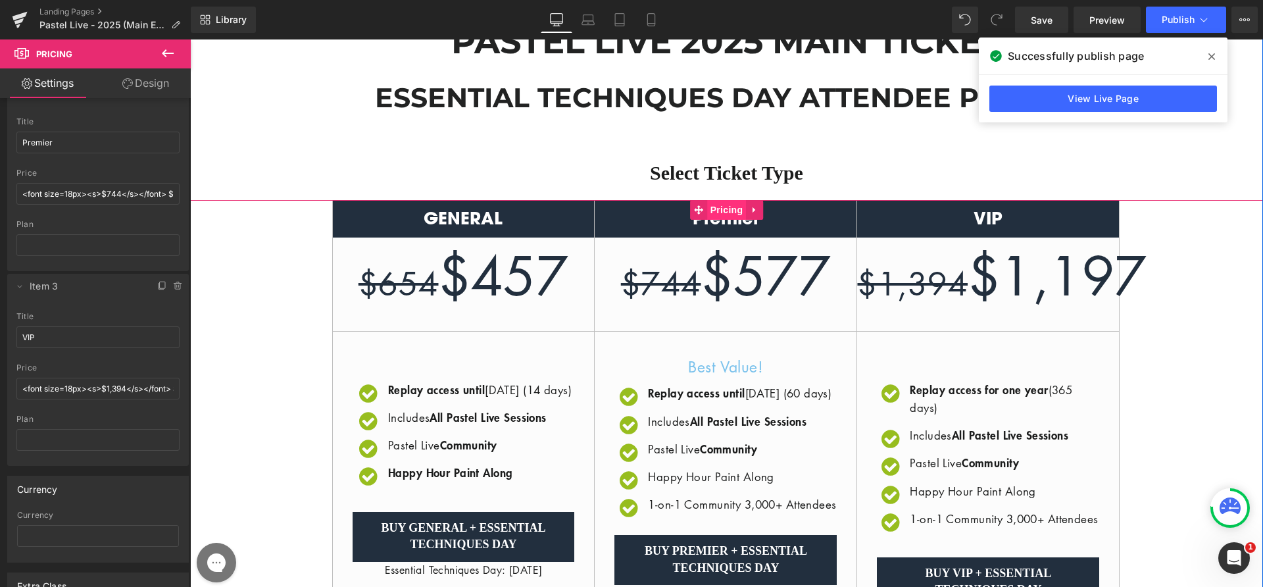
click at [713, 211] on span "Pricing" at bounding box center [726, 210] width 39 height 20
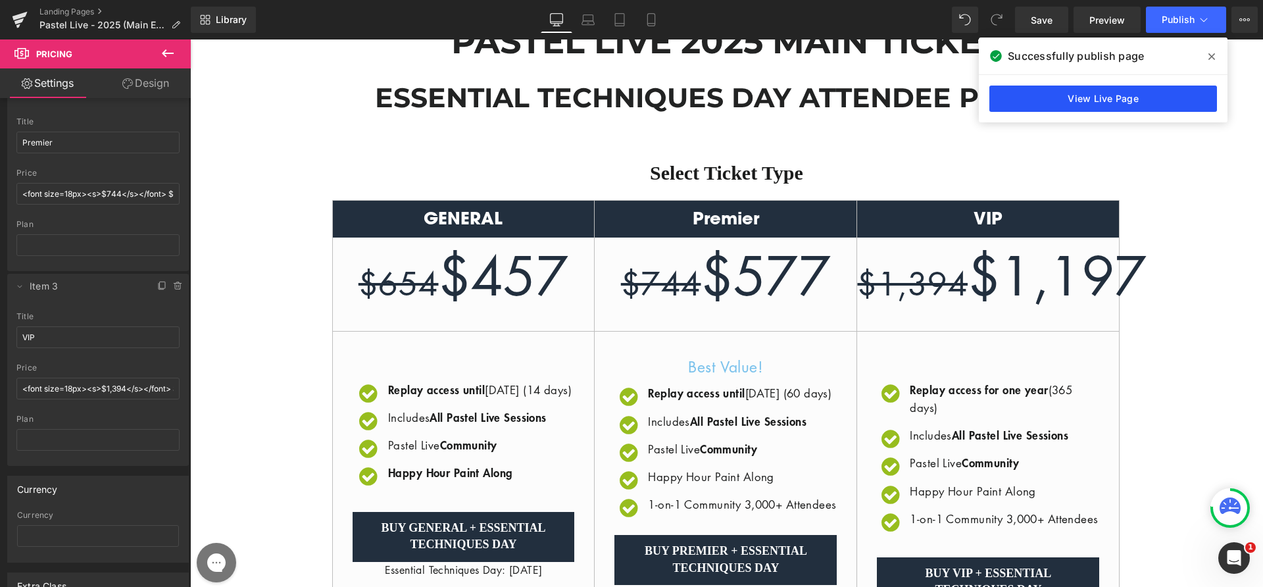
click at [1057, 92] on link "View Live Page" at bounding box center [1104, 99] width 228 height 26
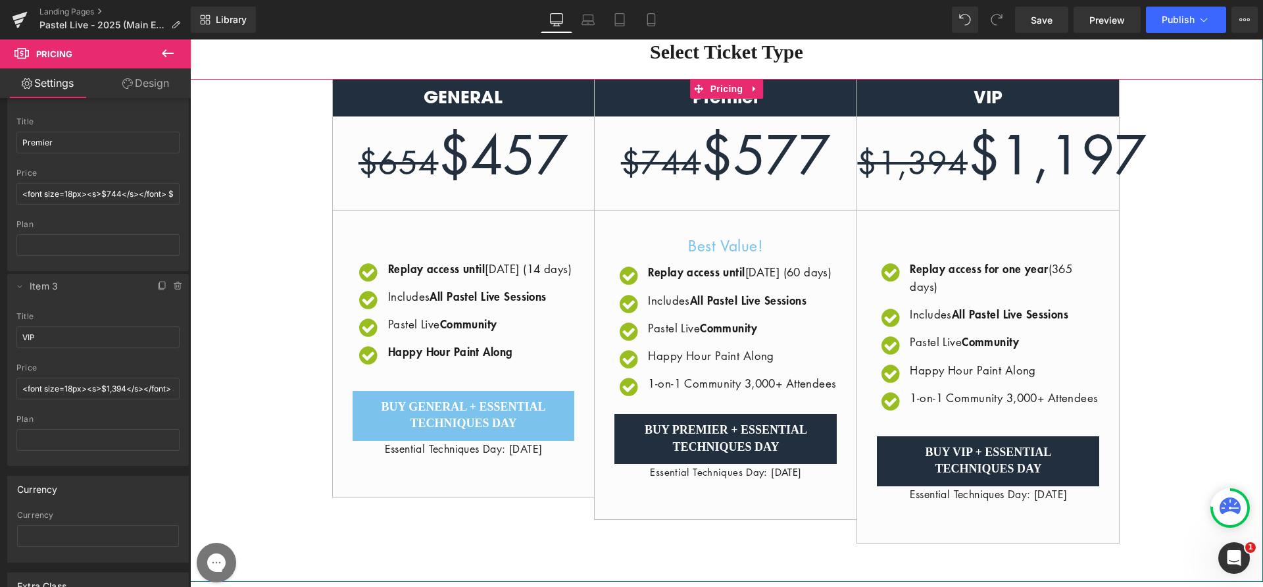
scroll to position [340, 0]
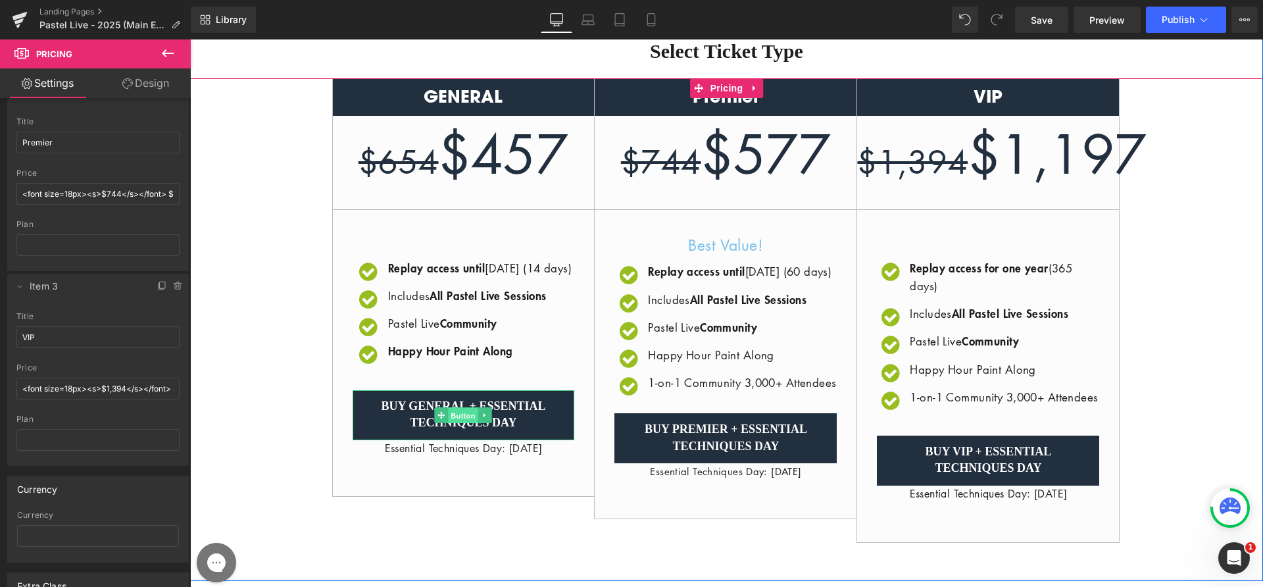
click at [465, 423] on span "Button" at bounding box center [464, 415] width 30 height 16
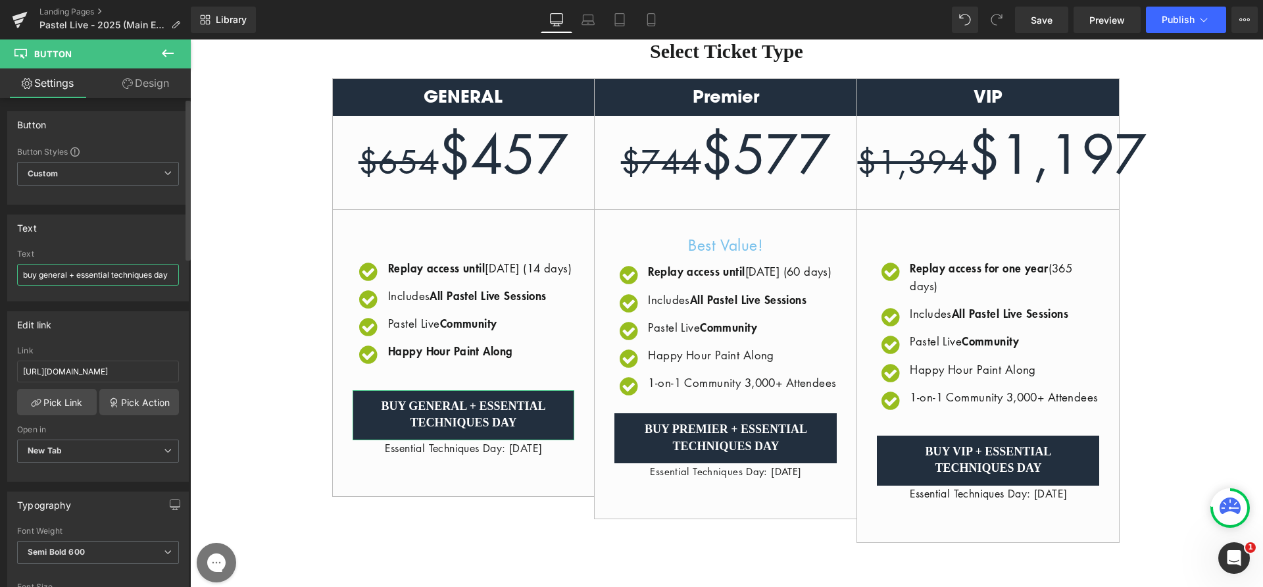
click at [78, 275] on input "buy general + essential techniques day" at bounding box center [98, 275] width 162 height 22
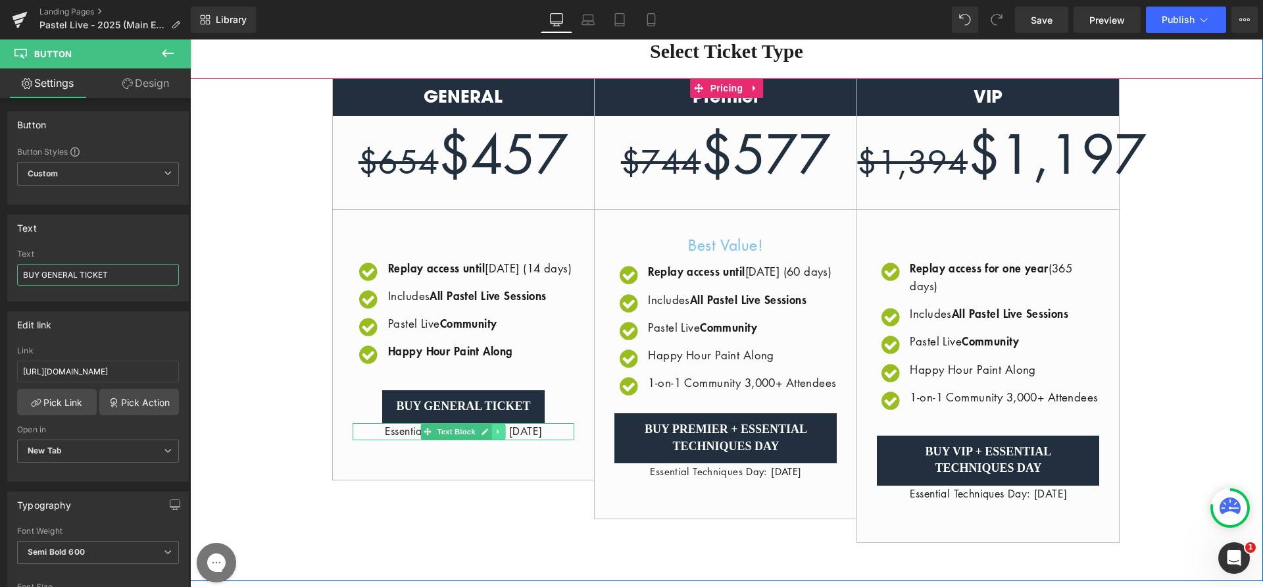
type input "BUY GENERAL TICKET"
click at [492, 440] on link at bounding box center [499, 432] width 14 height 16
click at [499, 440] on link at bounding box center [506, 432] width 14 height 16
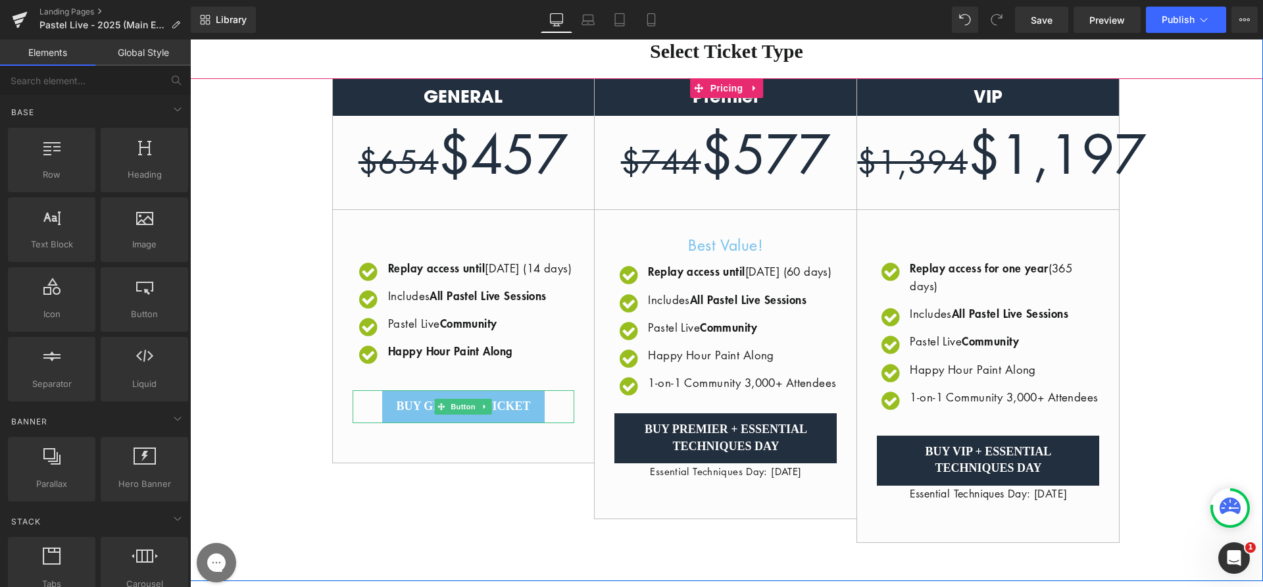
click at [414, 415] on span "BUY GENERAL TICKET" at bounding box center [463, 406] width 134 height 17
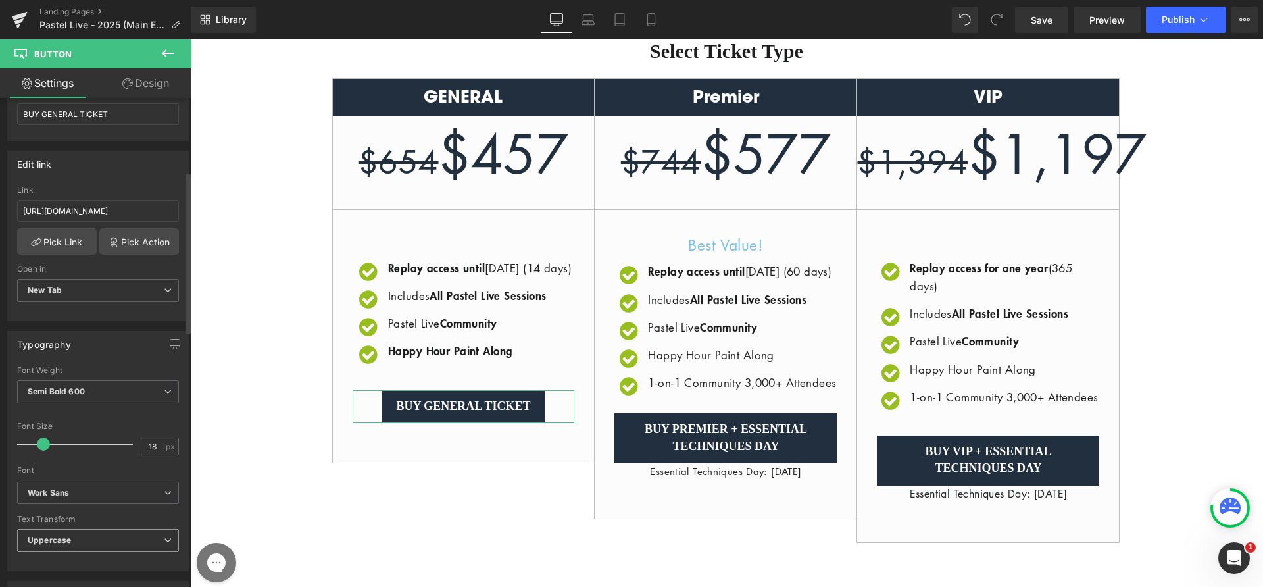
scroll to position [226, 0]
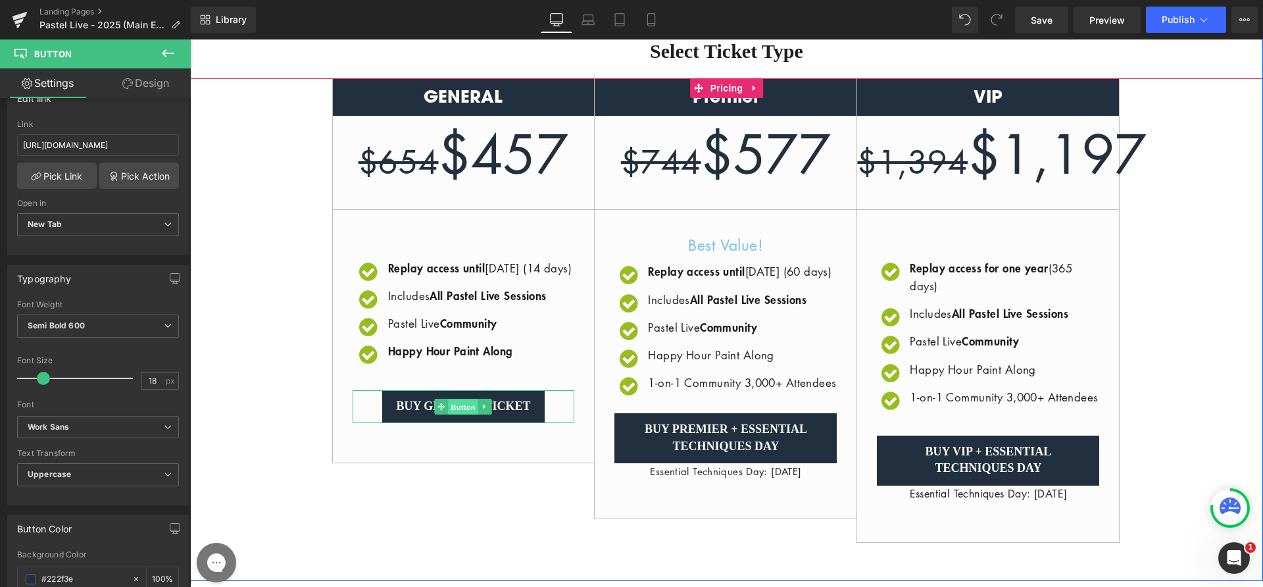
click at [463, 415] on span "Button" at bounding box center [464, 407] width 30 height 16
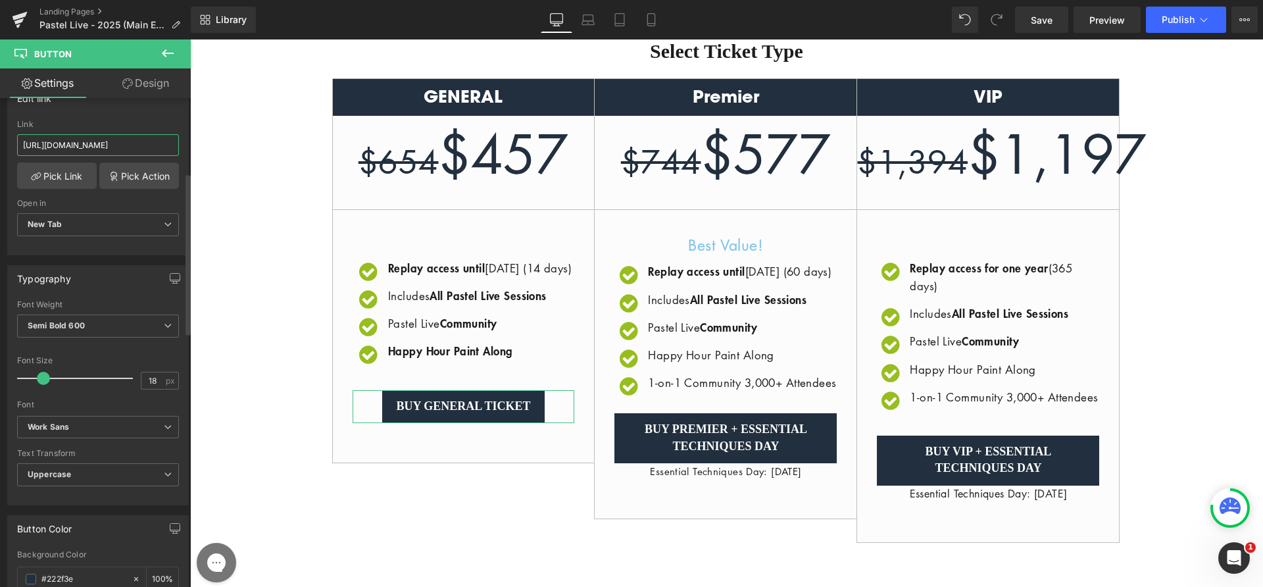
drag, startPoint x: 134, startPoint y: 147, endPoint x: 170, endPoint y: 149, distance: 36.2
click at [170, 149] on input "[URL][DOMAIN_NAME]" at bounding box center [98, 145] width 162 height 22
click at [166, 148] on input "[URL][DOMAIN_NAME]" at bounding box center [98, 145] width 162 height 22
click at [39, 147] on input "[URL][DOMAIN_NAME]" at bounding box center [98, 145] width 162 height 22
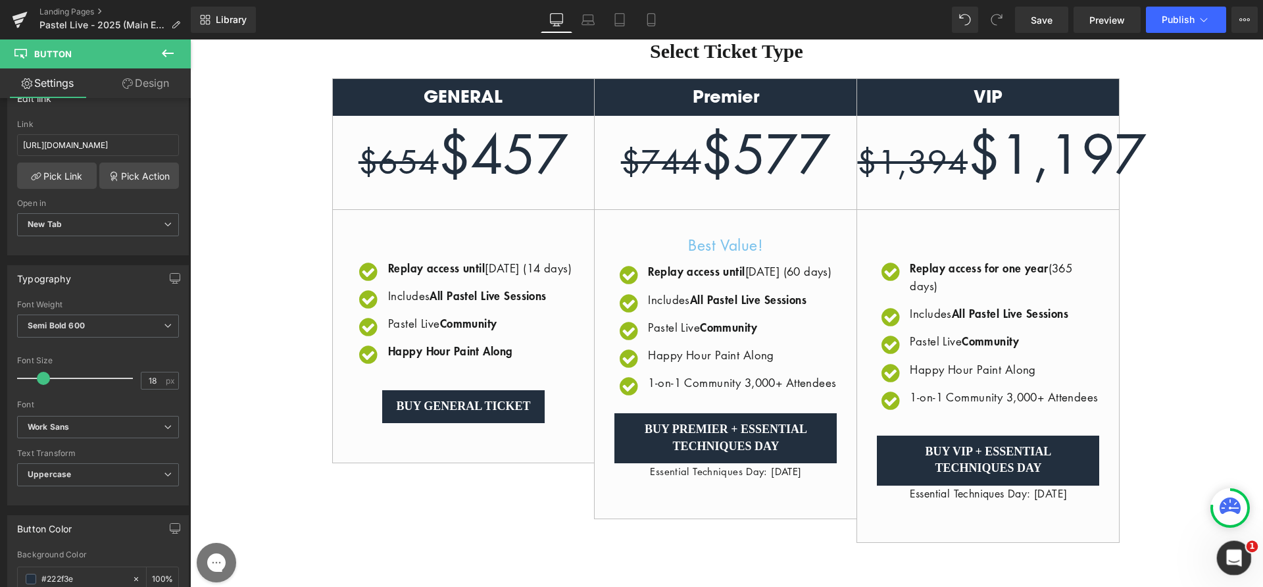
scroll to position [0, 0]
click at [115, 145] on input "[URL][DOMAIN_NAME]" at bounding box center [98, 145] width 162 height 22
click at [123, 146] on input "[URL][DOMAIN_NAME]" at bounding box center [98, 145] width 162 height 22
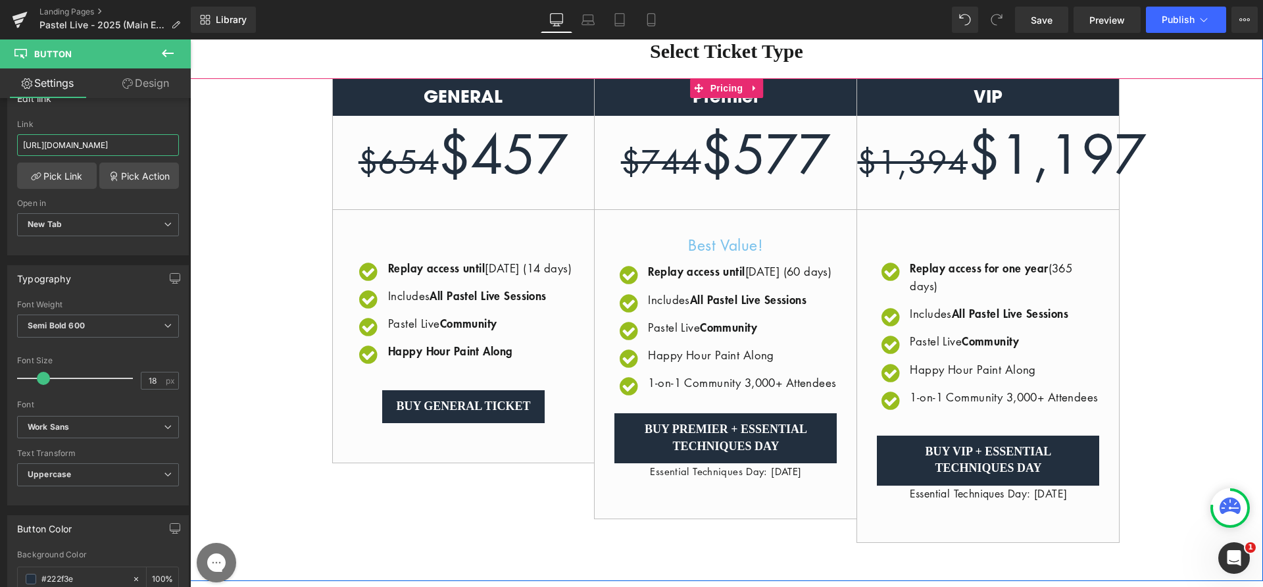
drag, startPoint x: 322, startPoint y: 188, endPoint x: 199, endPoint y: 149, distance: 129.6
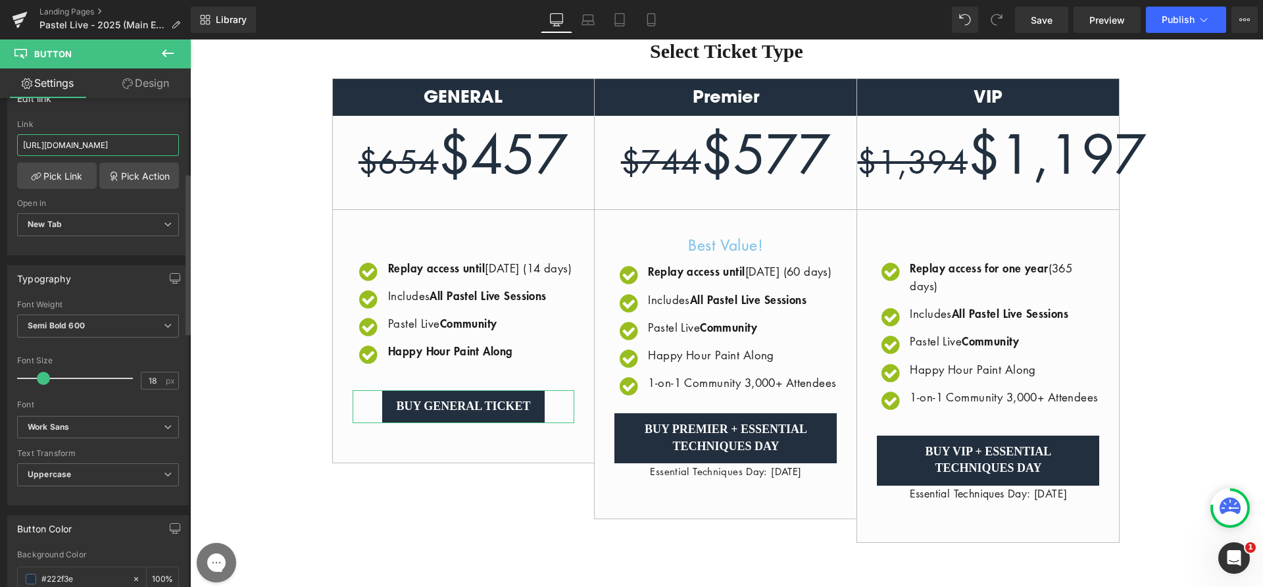
click at [147, 148] on input "[URL][DOMAIN_NAME]" at bounding box center [98, 145] width 162 height 22
drag, startPoint x: 74, startPoint y: 144, endPoint x: 91, endPoint y: 149, distance: 17.9
click at [91, 149] on input "[URL][DOMAIN_NAME]" at bounding box center [98, 145] width 162 height 22
paste input "text"
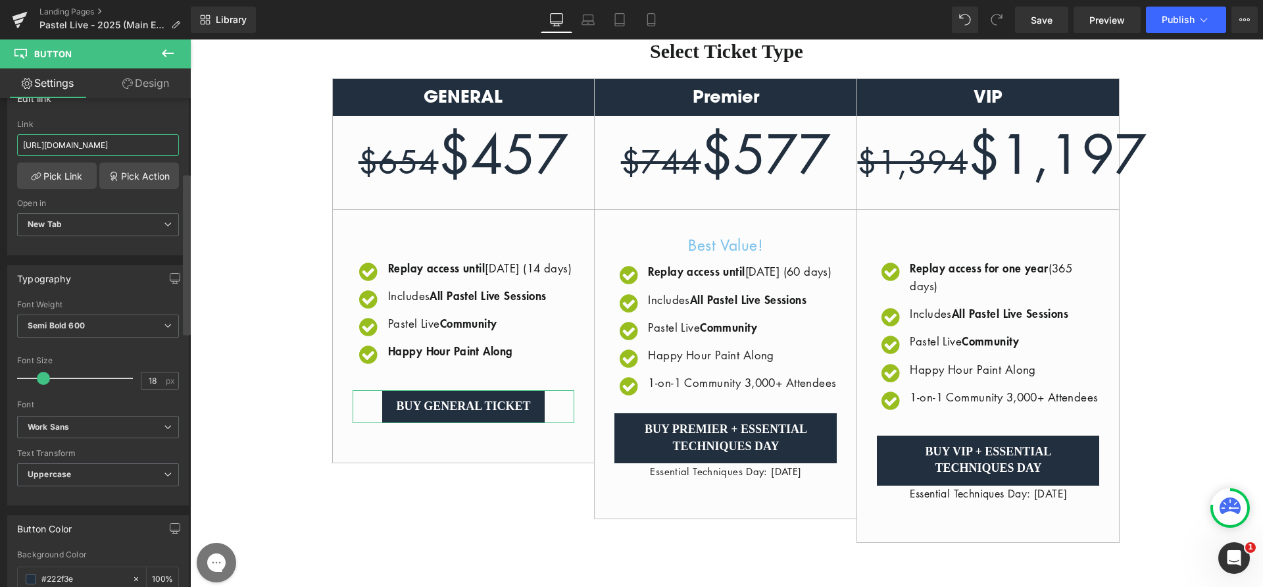
scroll to position [0, 173]
drag, startPoint x: 163, startPoint y: 147, endPoint x: 189, endPoint y: 147, distance: 25.7
click at [189, 147] on div "Button Button Styles Custom Custom Setup Global Style Custom Setup Global Style…" at bounding box center [95, 345] width 191 height 495
click at [147, 147] on input "[URL][DOMAIN_NAME]" at bounding box center [98, 145] width 162 height 22
drag, startPoint x: 151, startPoint y: 146, endPoint x: 185, endPoint y: 147, distance: 33.6
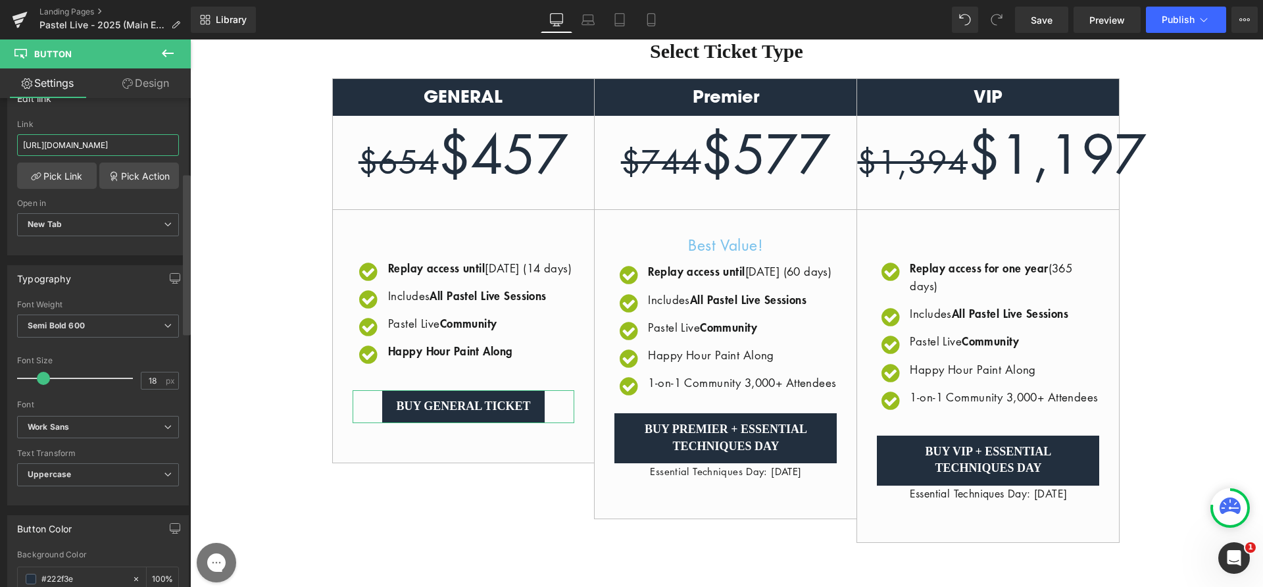
click at [185, 147] on div "Button Button Styles Custom Custom Setup Global Style Custom Setup Global Style…" at bounding box center [95, 345] width 191 height 495
type input "[URL][DOMAIN_NAME]"
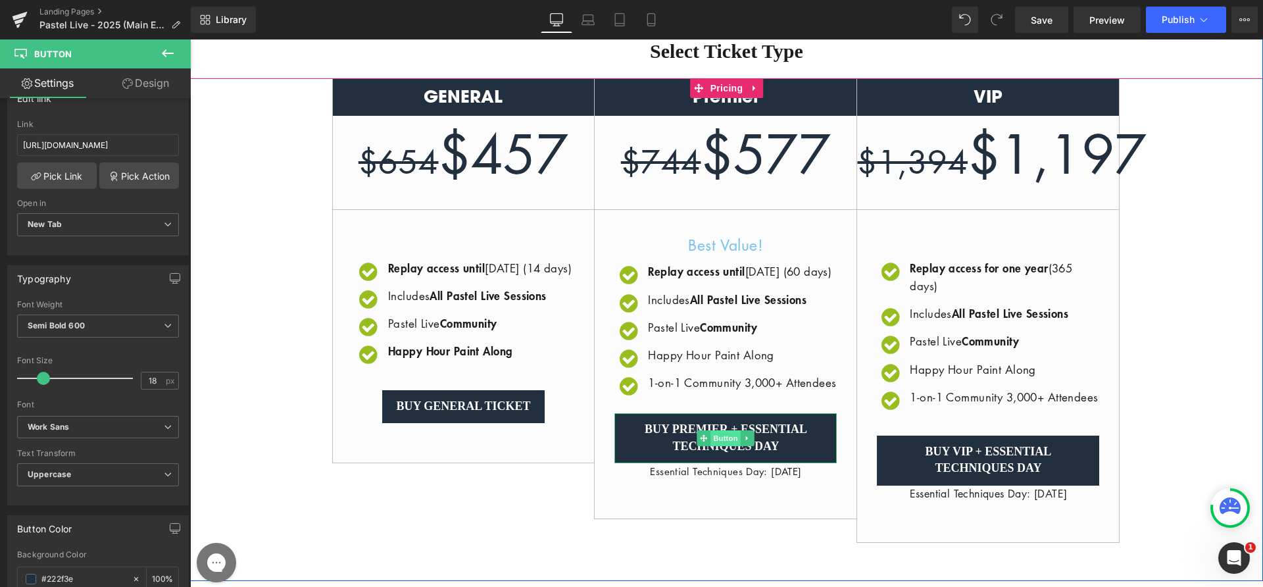
click at [713, 446] on span "Button" at bounding box center [726, 438] width 30 height 16
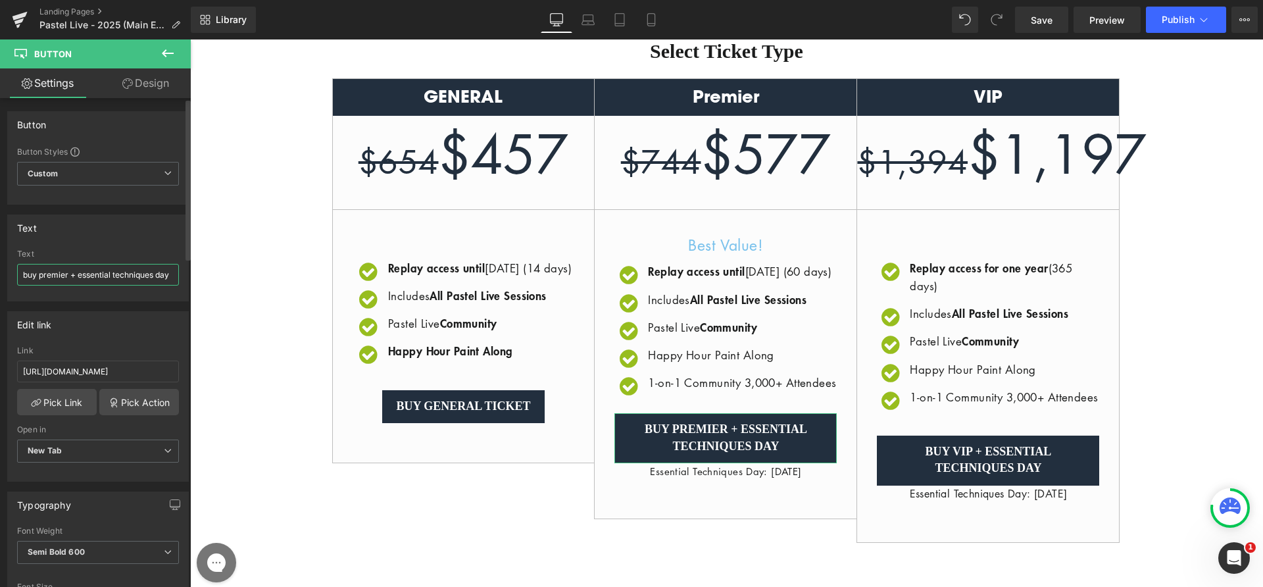
click at [37, 275] on input "buy premier + essential techniques day" at bounding box center [98, 275] width 162 height 22
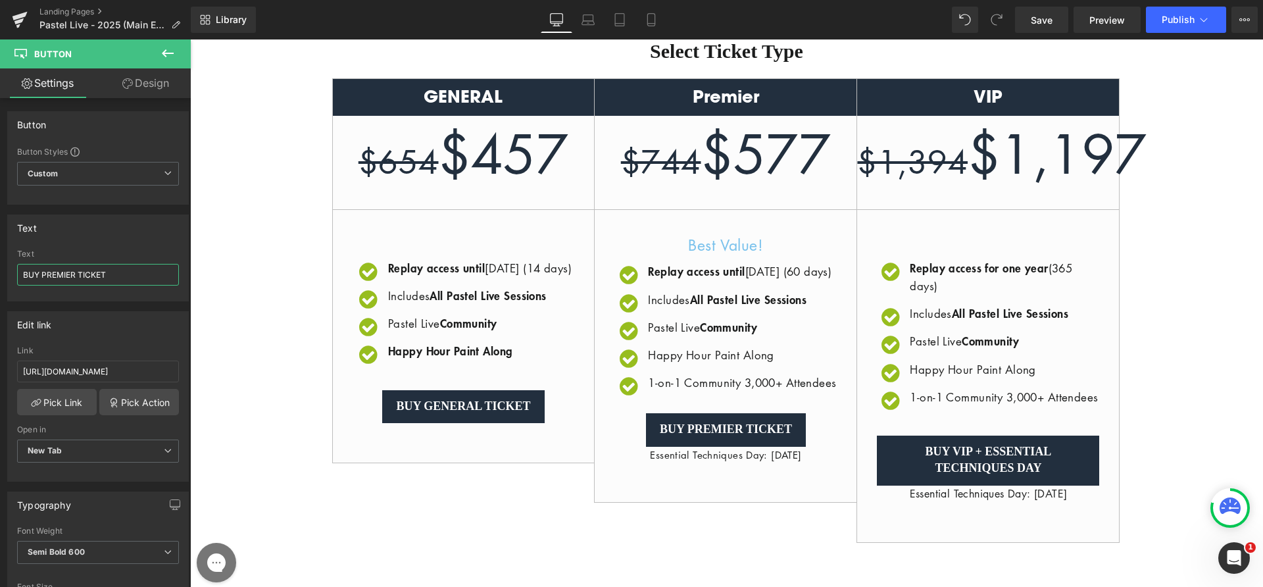
type input "BUY PREMIER TICKET"
click at [126, 363] on input "[URL][DOMAIN_NAME]" at bounding box center [98, 372] width 162 height 22
drag, startPoint x: 328, startPoint y: 406, endPoint x: 199, endPoint y: 368, distance: 134.9
click at [142, 369] on input "[URL][DOMAIN_NAME]" at bounding box center [98, 372] width 162 height 22
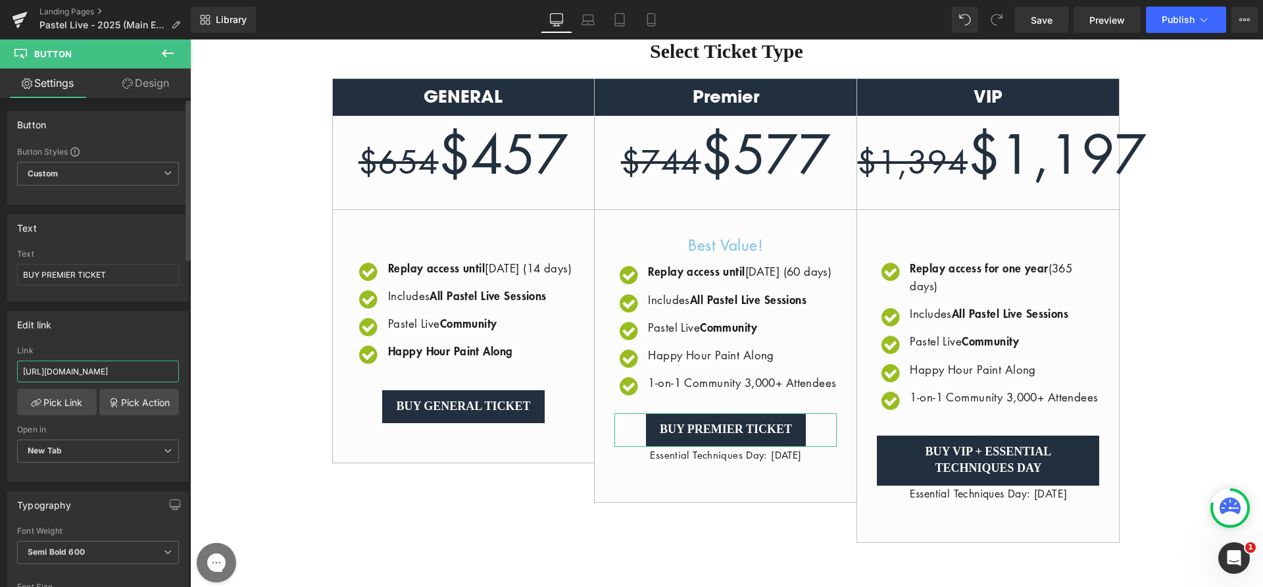
scroll to position [0, 141]
drag, startPoint x: 75, startPoint y: 371, endPoint x: 48, endPoint y: 372, distance: 27.0
click at [48, 372] on input "[URL][DOMAIN_NAME]" at bounding box center [98, 372] width 162 height 22
paste input "text"
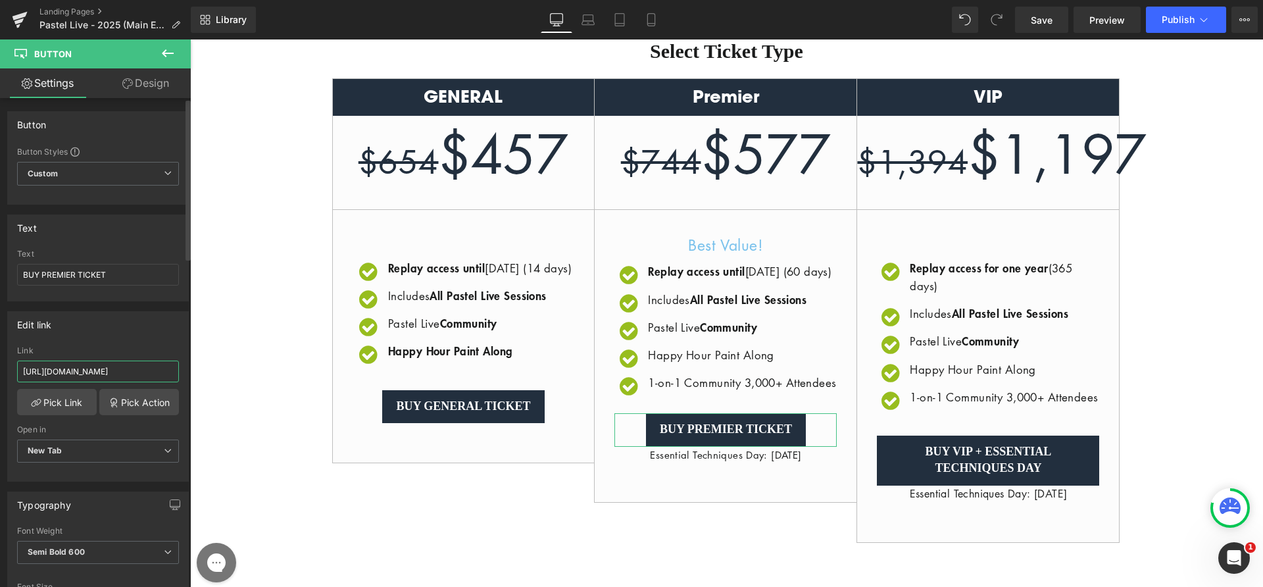
drag, startPoint x: 139, startPoint y: 374, endPoint x: 159, endPoint y: 372, distance: 19.1
click at [159, 372] on input "[URL][DOMAIN_NAME]" at bounding box center [98, 372] width 162 height 22
click at [159, 373] on input "[URL][DOMAIN_NAME]" at bounding box center [98, 372] width 162 height 22
drag, startPoint x: 145, startPoint y: 373, endPoint x: 171, endPoint y: 372, distance: 25.7
click at [171, 372] on input "[URL][DOMAIN_NAME]" at bounding box center [98, 372] width 162 height 22
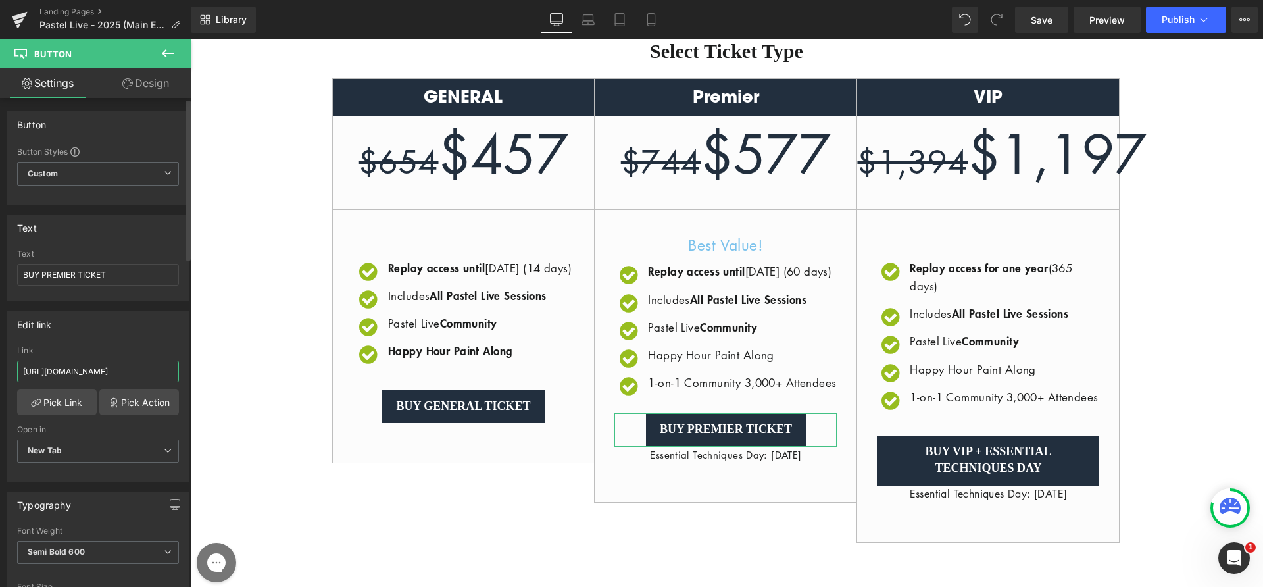
type input "[URL][DOMAIN_NAME]"
click at [147, 372] on input "[URL][DOMAIN_NAME]" at bounding box center [98, 372] width 162 height 22
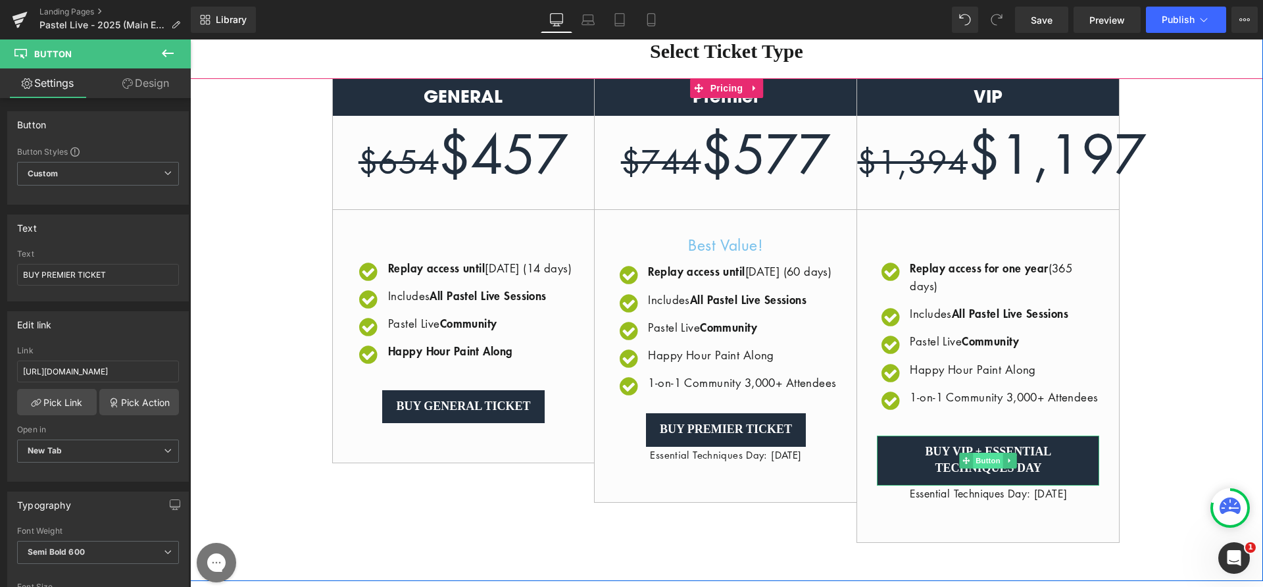
click at [979, 468] on span "Button" at bounding box center [989, 461] width 30 height 16
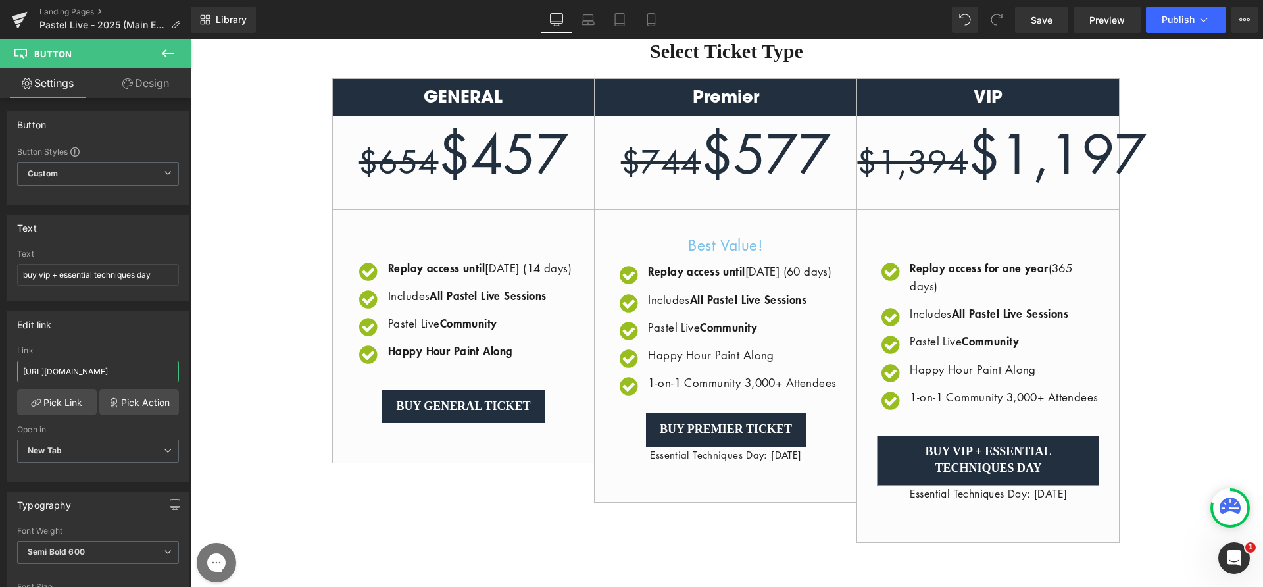
scroll to position [0, 247]
drag, startPoint x: 291, startPoint y: 410, endPoint x: 200, endPoint y: 378, distance: 96.1
click at [135, 374] on input "[URL][DOMAIN_NAME]" at bounding box center [98, 372] width 162 height 22
click at [41, 277] on input "buy vip + essential techniques day" at bounding box center [98, 275] width 162 height 22
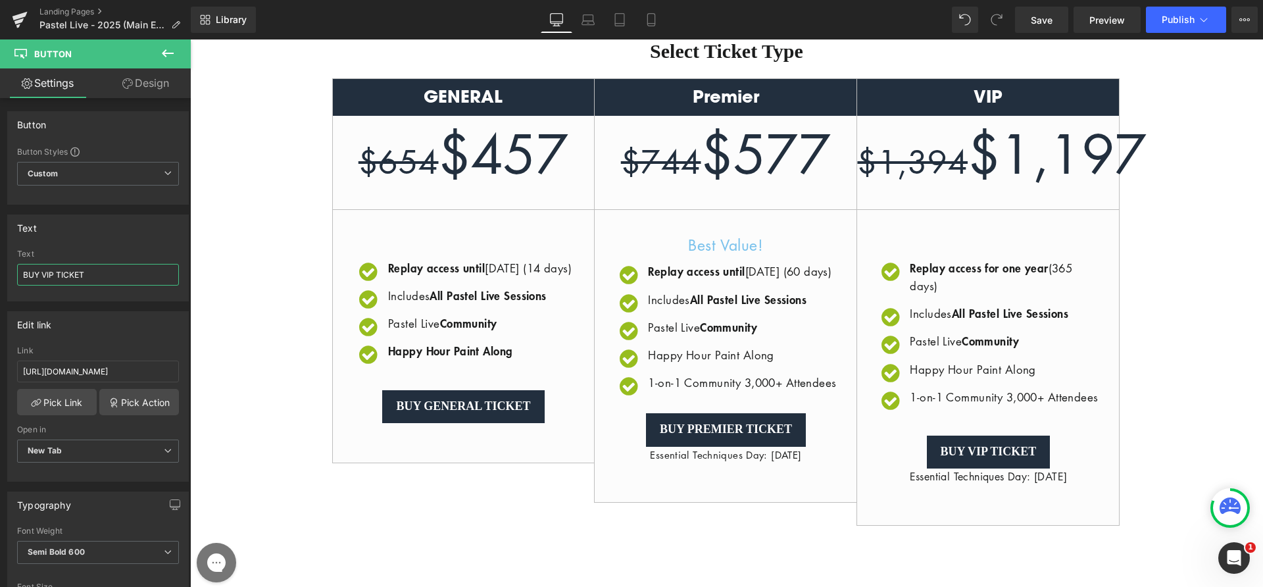
type input "BUY VIP TICKET"
click at [149, 380] on input "[URL][DOMAIN_NAME]" at bounding box center [98, 372] width 162 height 22
click at [153, 378] on input "[URL][DOMAIN_NAME]" at bounding box center [98, 372] width 162 height 22
drag, startPoint x: 164, startPoint y: 373, endPoint x: 181, endPoint y: 374, distance: 16.5
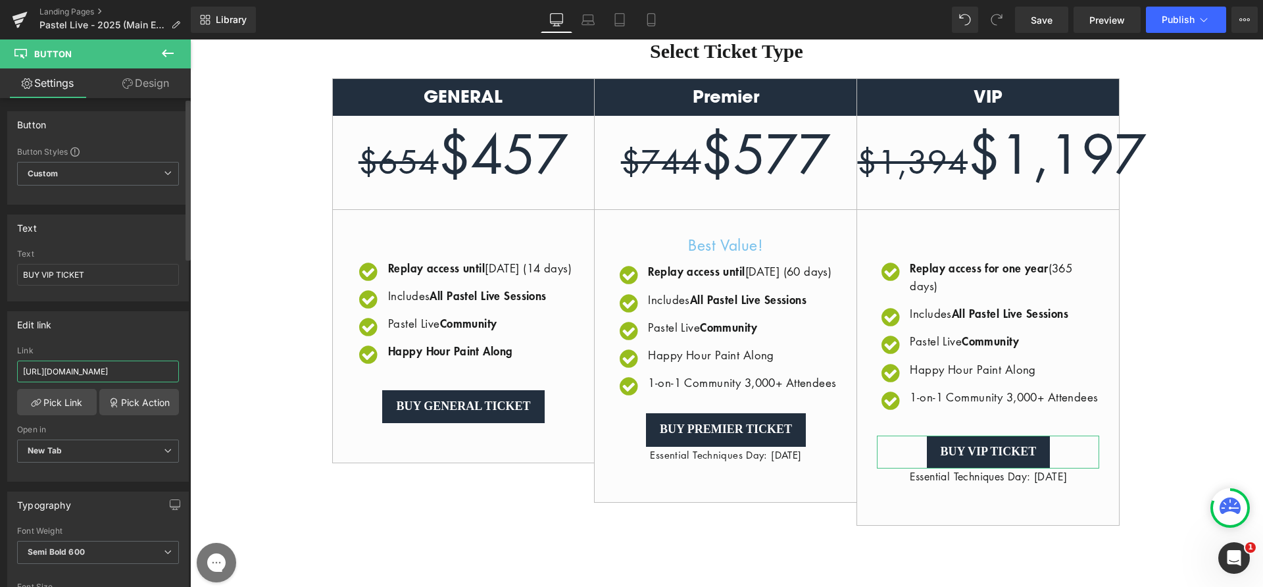
click at [181, 374] on div "[URL][DOMAIN_NAME] Link [URL][DOMAIN_NAME] Pick Link Pick Action Current Tab Ne…" at bounding box center [98, 413] width 180 height 135
click at [148, 372] on input "[URL][DOMAIN_NAME]" at bounding box center [98, 372] width 162 height 22
drag, startPoint x: 75, startPoint y: 370, endPoint x: 85, endPoint y: 370, distance: 9.9
click at [85, 370] on input "[URL][DOMAIN_NAME]" at bounding box center [98, 372] width 162 height 22
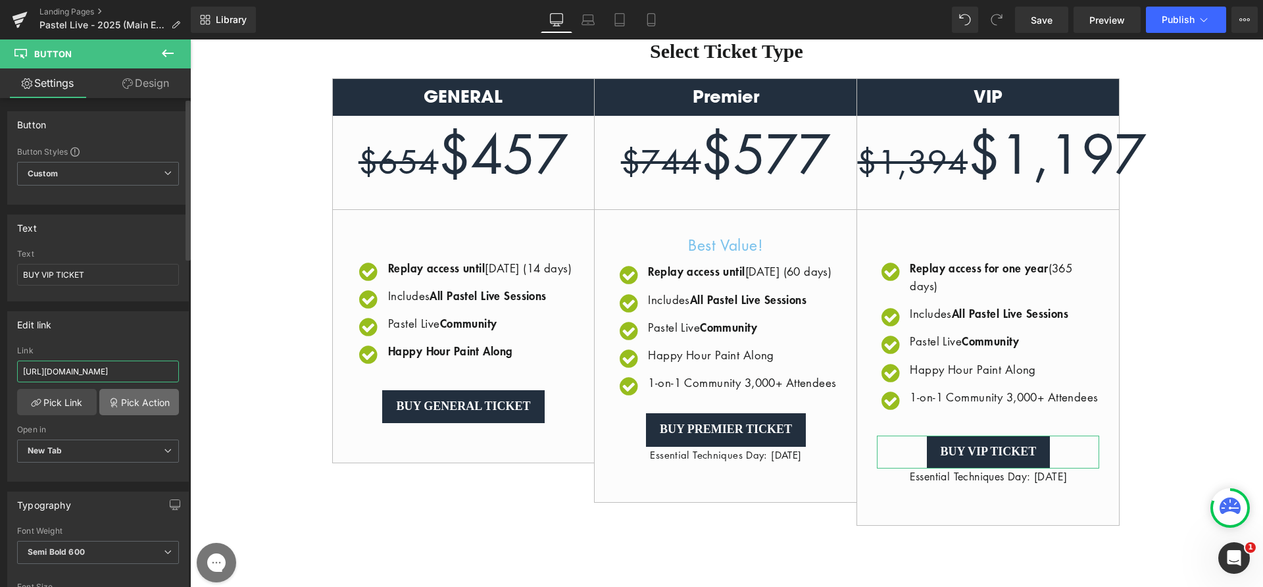
paste input "text"
drag, startPoint x: 160, startPoint y: 373, endPoint x: 182, endPoint y: 372, distance: 21.7
click at [182, 372] on div "[URL][DOMAIN_NAME] Link [URL][DOMAIN_NAME] Pick Link Pick Action Current Tab Ne…" at bounding box center [98, 413] width 180 height 135
drag, startPoint x: 149, startPoint y: 373, endPoint x: 168, endPoint y: 372, distance: 19.1
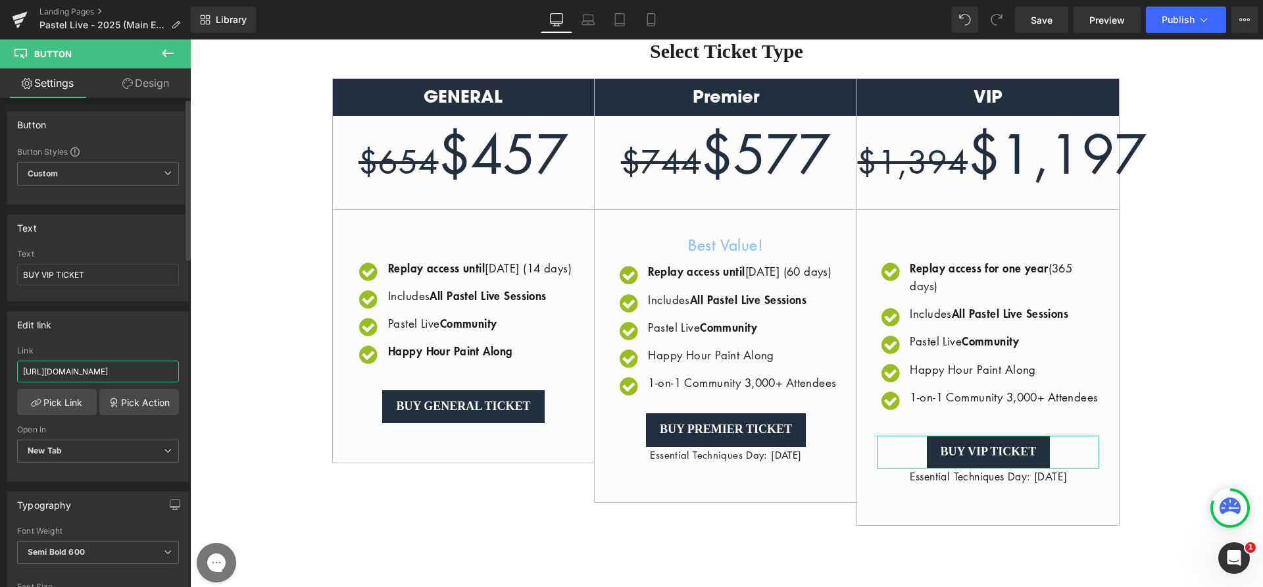
click at [168, 372] on input "[URL][DOMAIN_NAME]" at bounding box center [98, 372] width 162 height 22
click at [149, 372] on input "[URL][DOMAIN_NAME]" at bounding box center [98, 372] width 162 height 22
drag, startPoint x: 149, startPoint y: 371, endPoint x: 168, endPoint y: 372, distance: 18.5
click at [168, 372] on input "[URL][DOMAIN_NAME]" at bounding box center [98, 372] width 162 height 22
type input "[URL][DOMAIN_NAME]"
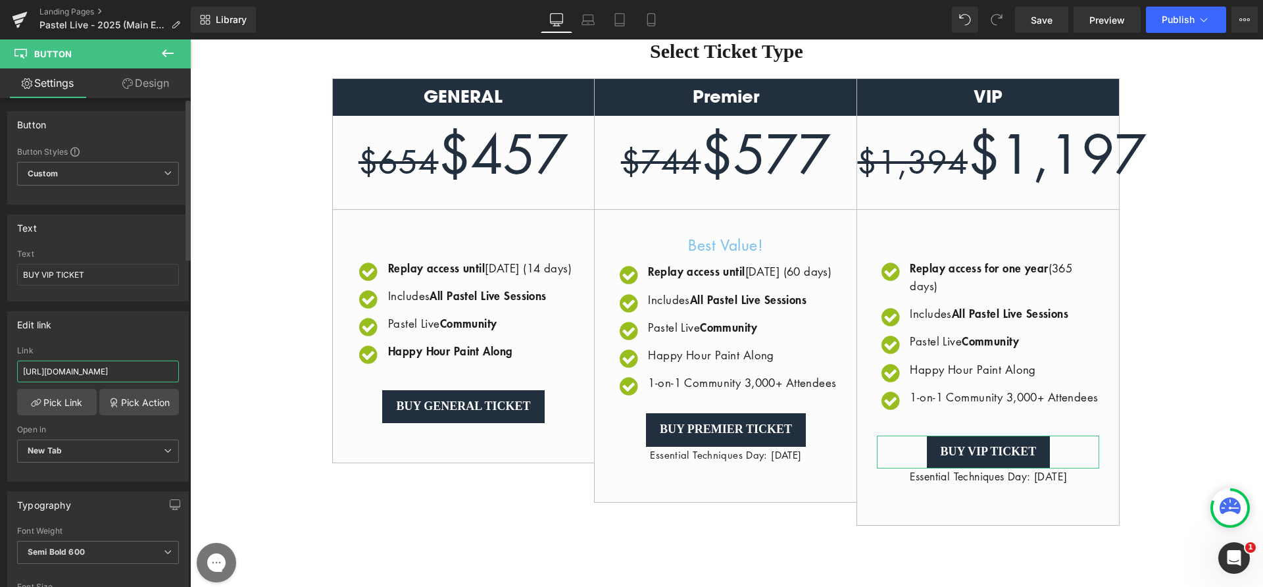
scroll to position [0, 212]
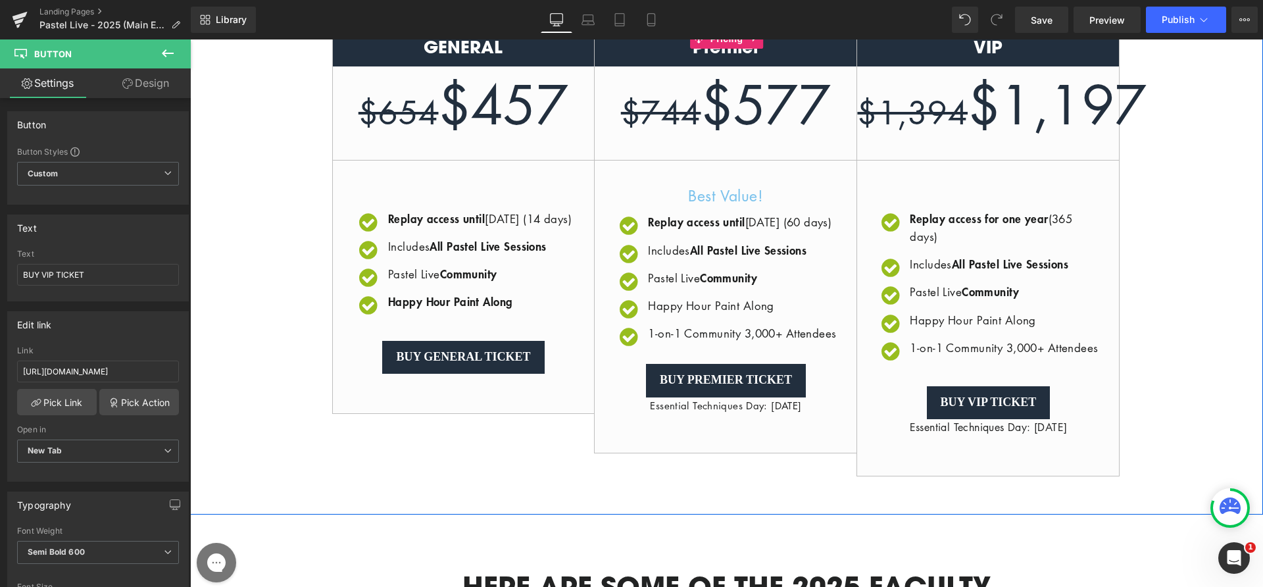
click at [1137, 404] on div "GENERAL $654 $457 / Icon" at bounding box center [726, 252] width 1073 height 447
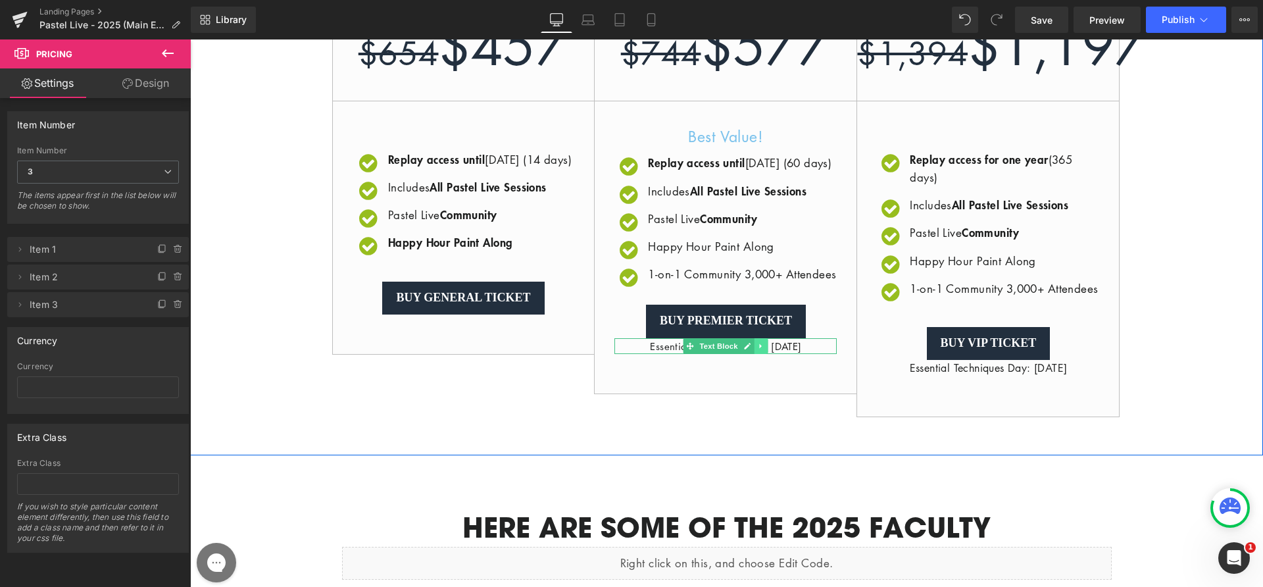
click at [760, 354] on link at bounding box center [762, 346] width 14 height 16
click at [765, 350] on icon at bounding box center [768, 346] width 7 height 8
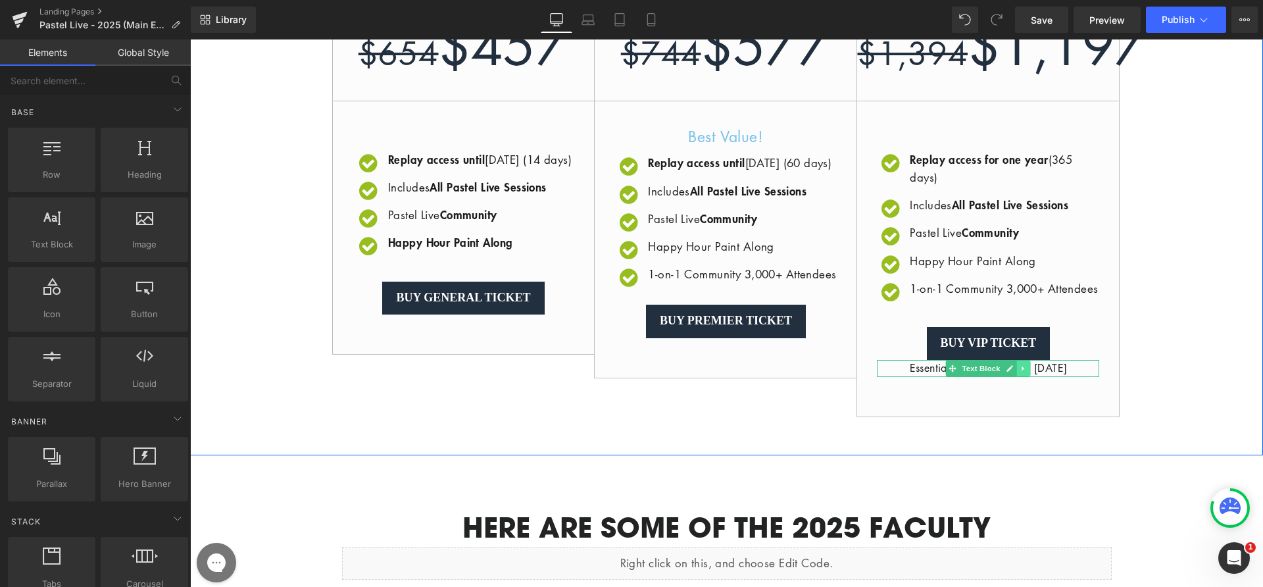
click at [1021, 372] on icon at bounding box center [1024, 369] width 7 height 8
click at [1024, 376] on link at bounding box center [1031, 369] width 14 height 16
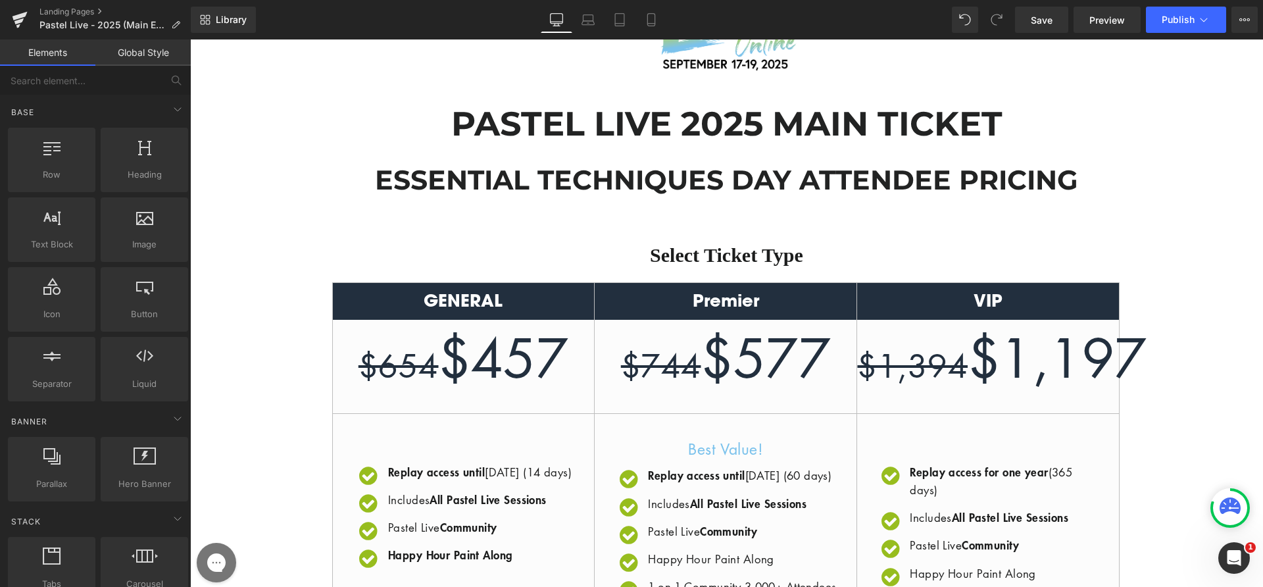
scroll to position [0, 0]
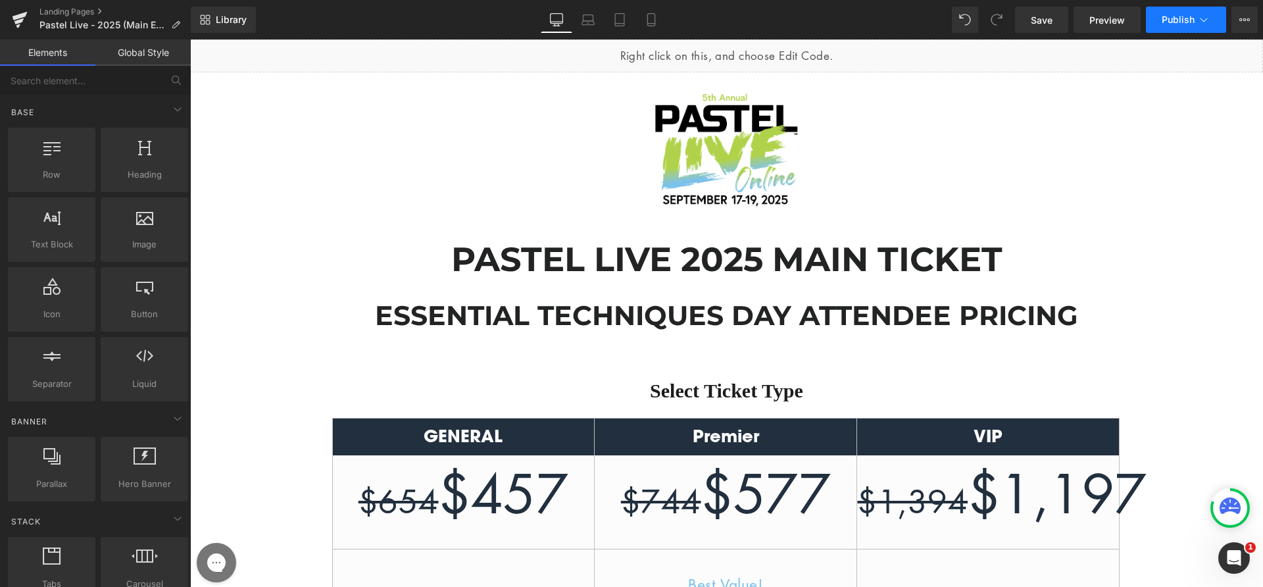
click at [1186, 29] on button "Publish" at bounding box center [1186, 20] width 80 height 26
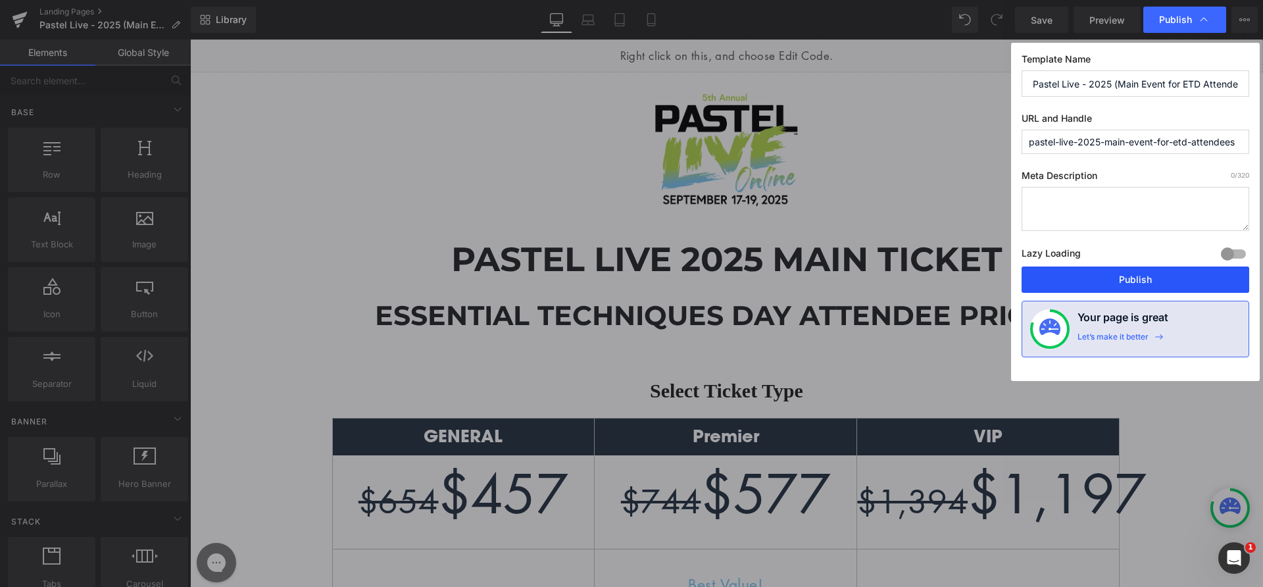
drag, startPoint x: 1146, startPoint y: 282, endPoint x: 956, endPoint y: 242, distance: 194.2
click at [1146, 282] on button "Publish" at bounding box center [1136, 279] width 228 height 26
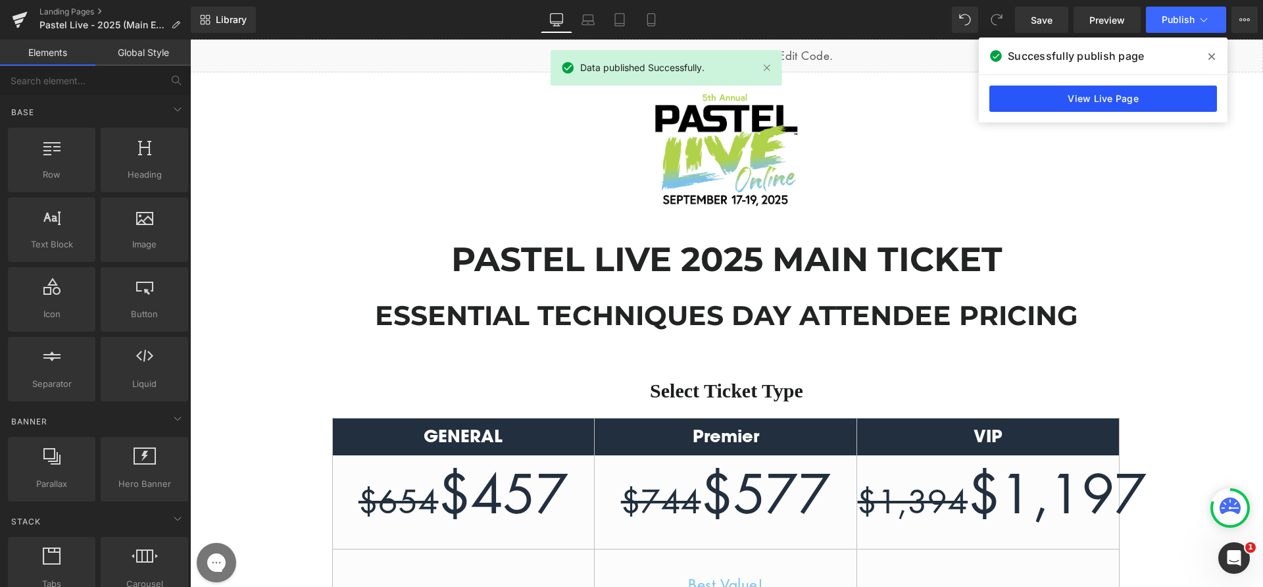
click at [1061, 101] on link "View Live Page" at bounding box center [1104, 99] width 228 height 26
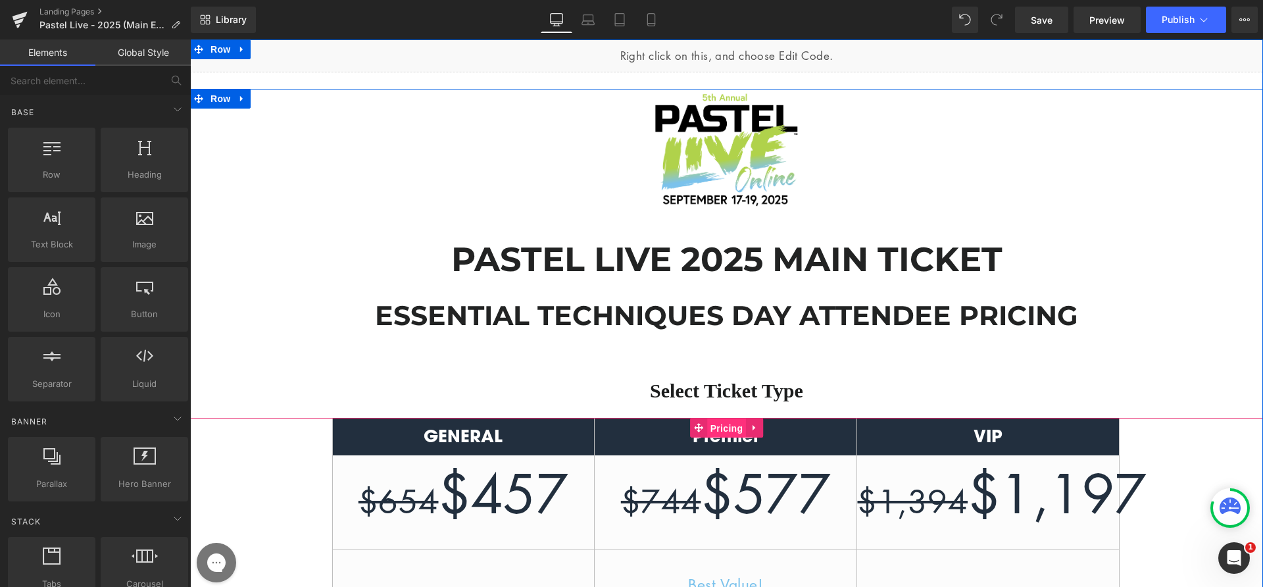
click at [718, 433] on span "Pricing" at bounding box center [726, 428] width 39 height 20
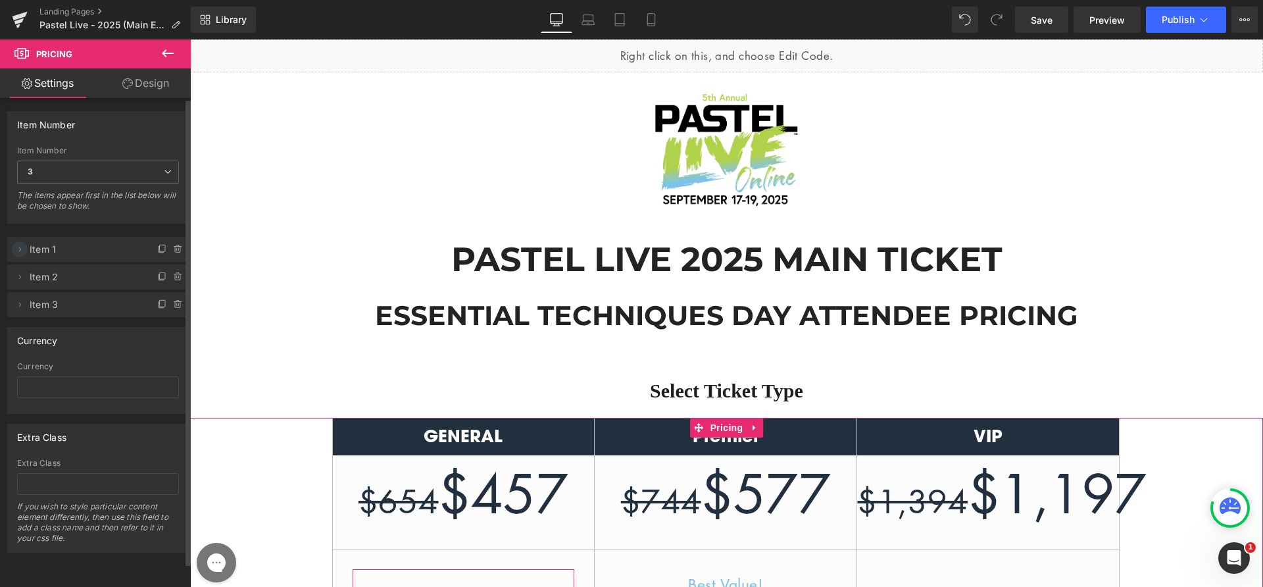
click at [20, 244] on icon at bounding box center [19, 249] width 11 height 11
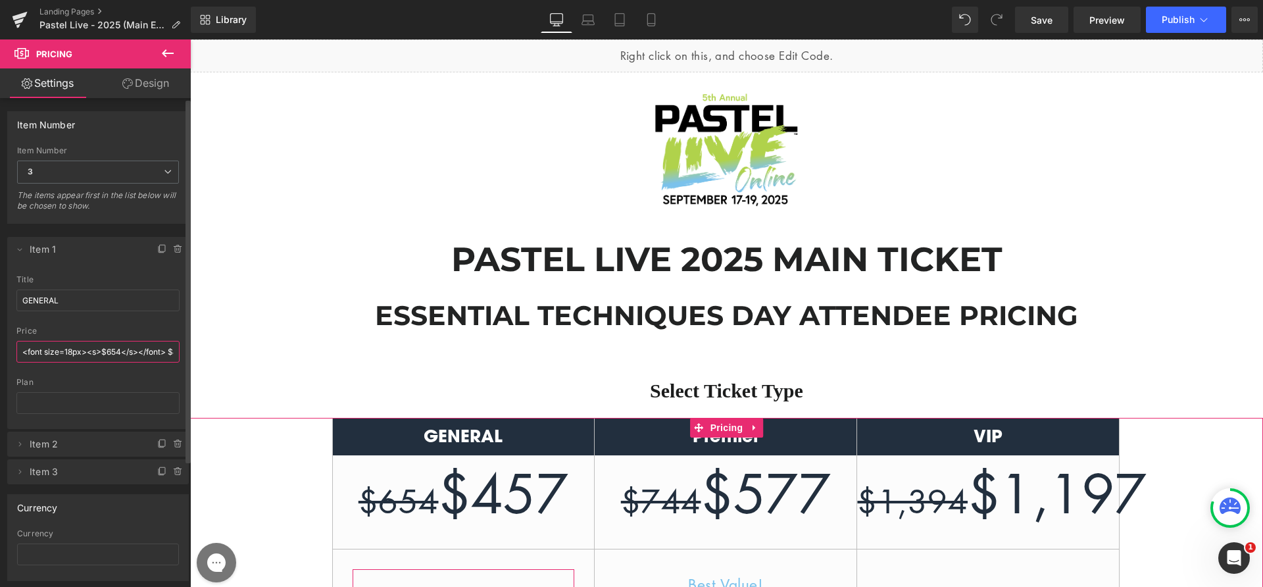
drag, startPoint x: 122, startPoint y: 352, endPoint x: 107, endPoint y: 353, distance: 14.5
click at [107, 353] on input "<font size=18px><s>$654</s></font> $457" at bounding box center [97, 352] width 163 height 22
type input "<font size=18px><s>$957</s></font> $457"
click at [17, 444] on icon at bounding box center [19, 444] width 11 height 11
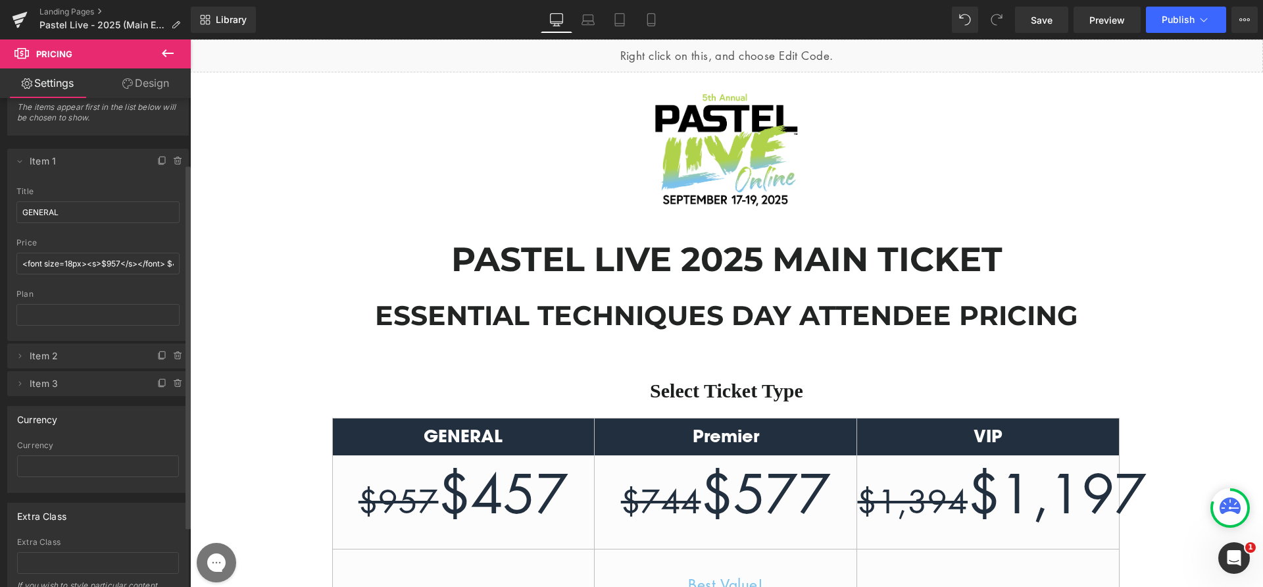
scroll to position [118, 0]
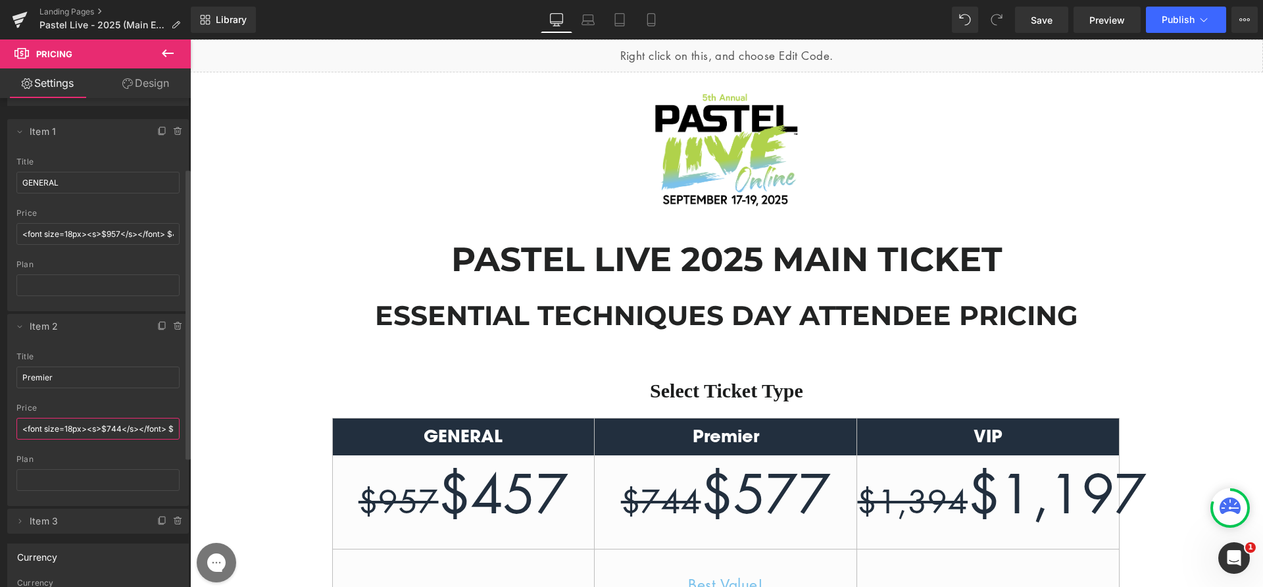
drag, startPoint x: 122, startPoint y: 428, endPoint x: 106, endPoint y: 429, distance: 15.8
click at [106, 429] on input "<font size=18px><s>$744</s></font> $577" at bounding box center [97, 429] width 163 height 22
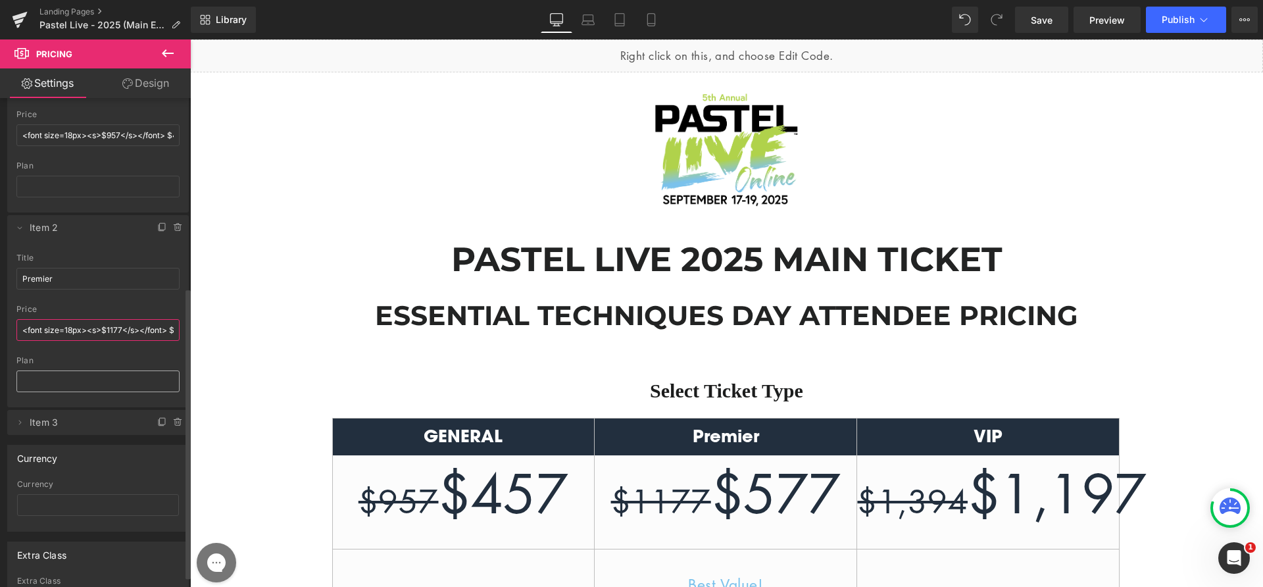
scroll to position [337, 0]
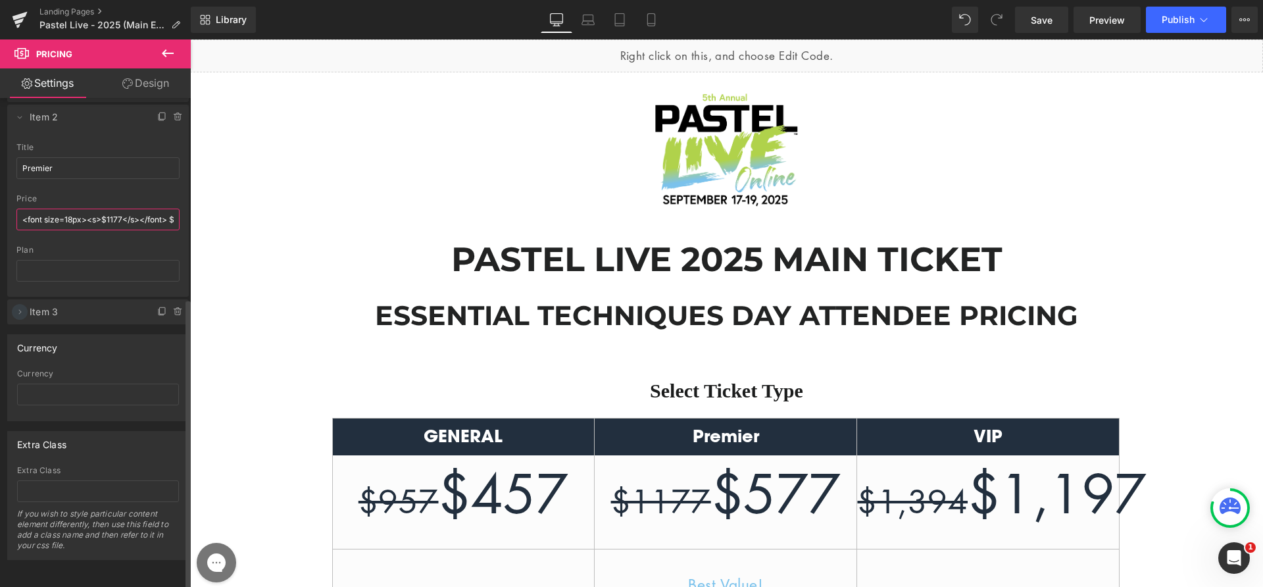
type input "<font size=18px><s>$1177</s></font> $577"
click at [19, 307] on icon at bounding box center [19, 312] width 11 height 11
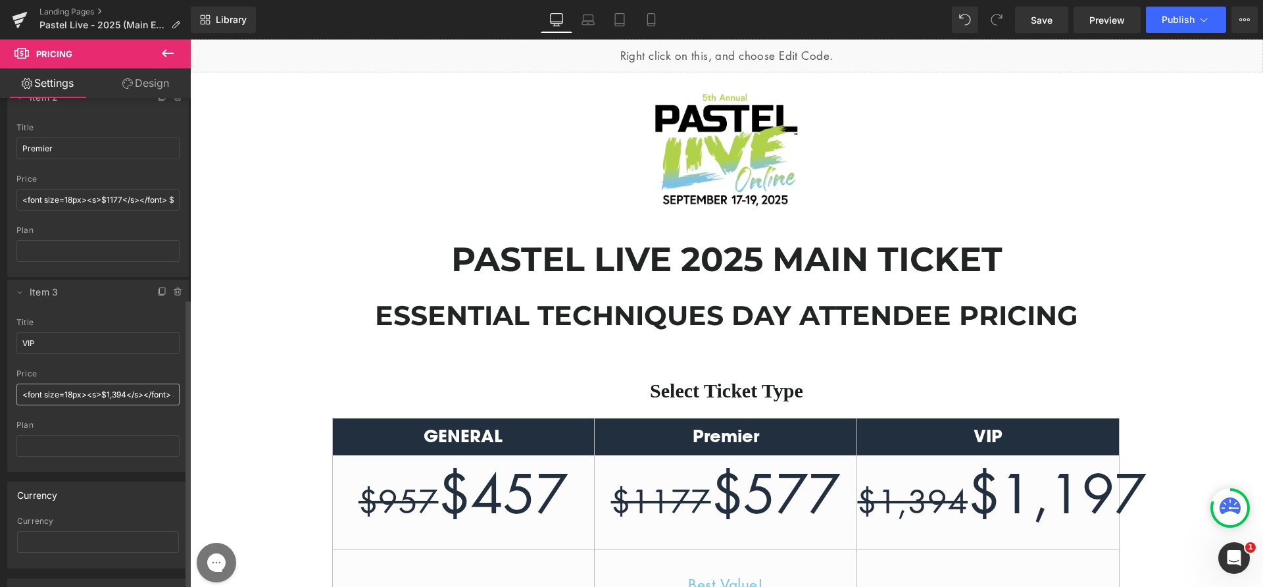
scroll to position [360, 0]
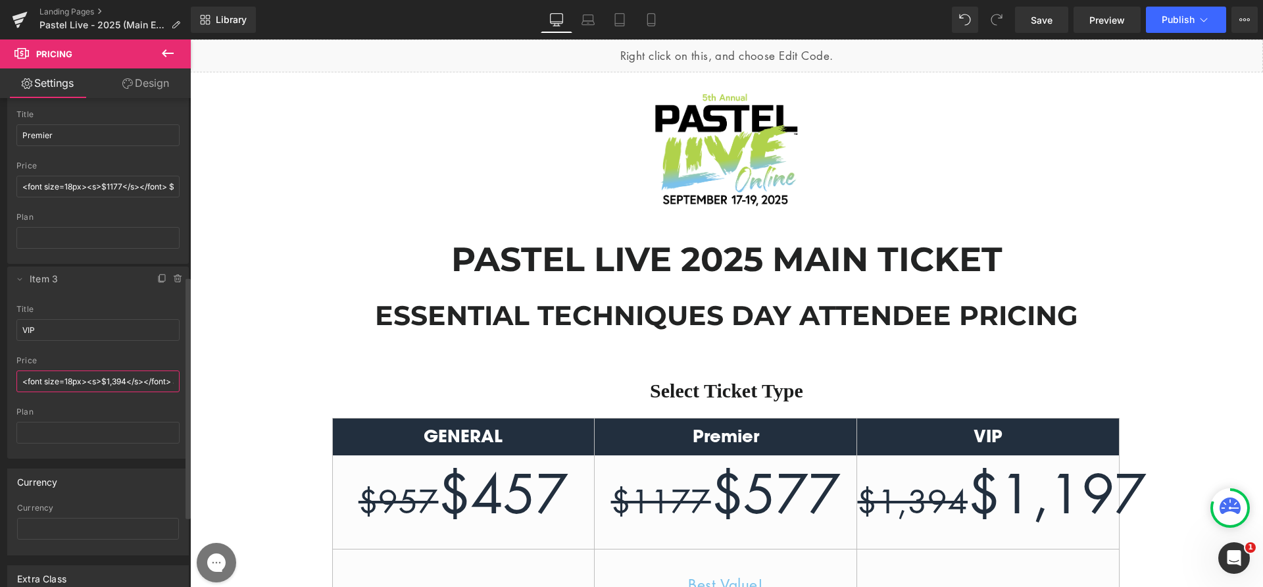
drag, startPoint x: 126, startPoint y: 381, endPoint x: 109, endPoint y: 384, distance: 16.7
click at [109, 384] on input "<font size=18px><s>$1,394</s></font> $1,197" at bounding box center [97, 381] width 163 height 22
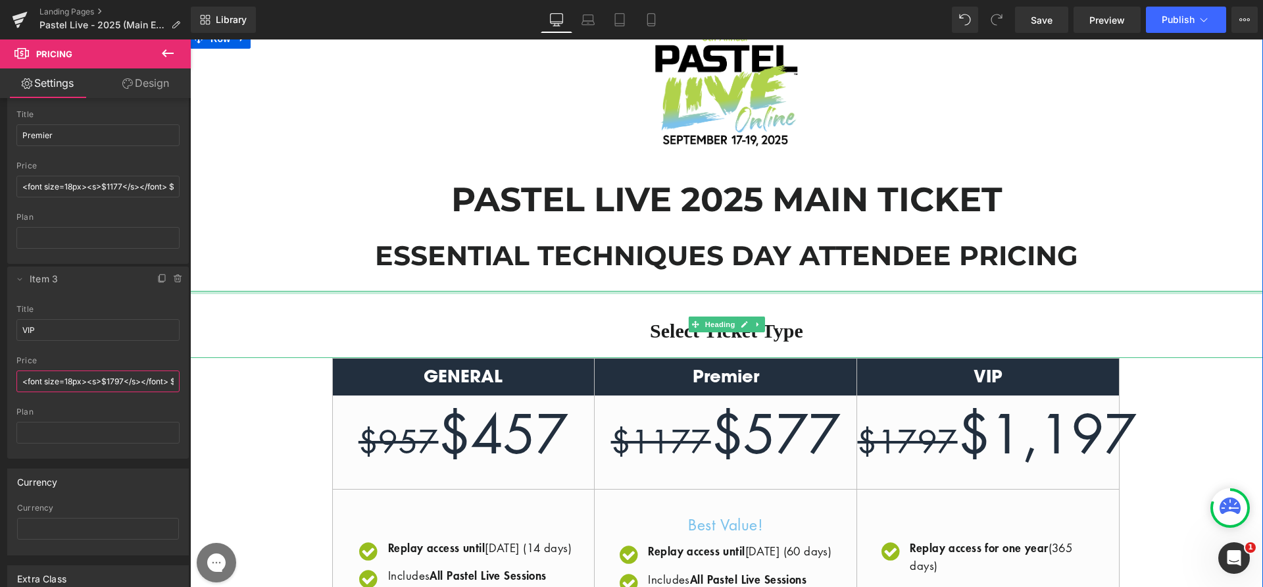
scroll to position [116, 0]
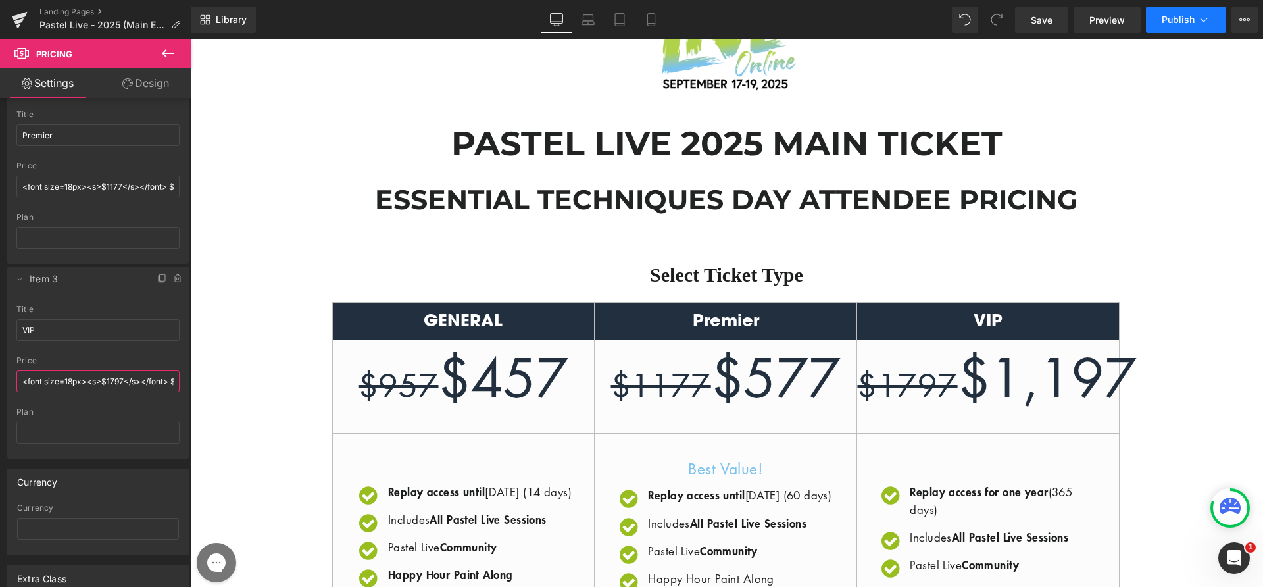
type input "<font size=18px><s>$1797</s></font> $1,197"
click at [1183, 29] on button "Publish" at bounding box center [1186, 20] width 80 height 26
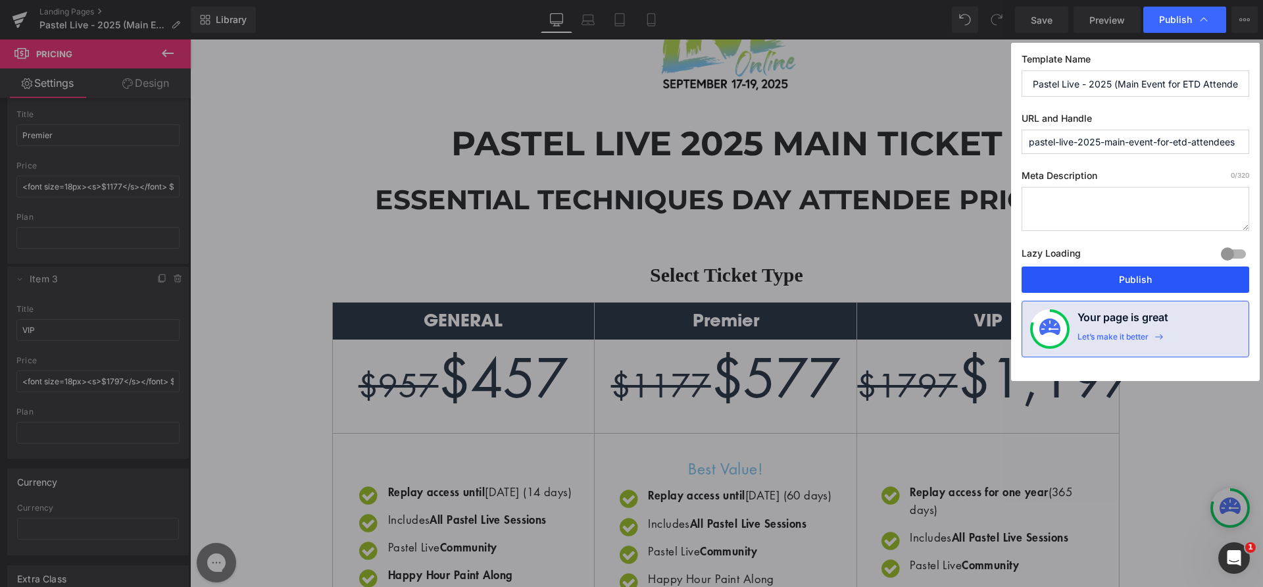
click at [1129, 273] on button "Publish" at bounding box center [1136, 279] width 228 height 26
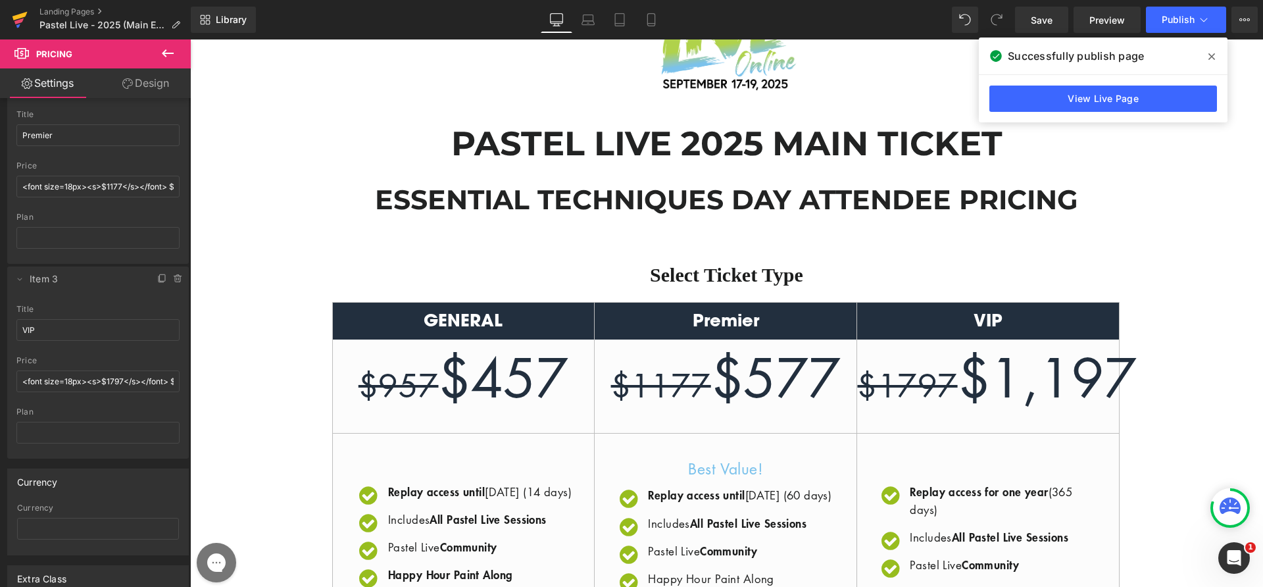
click at [12, 23] on icon at bounding box center [20, 19] width 16 height 33
